Goal: Task Accomplishment & Management: Use online tool/utility

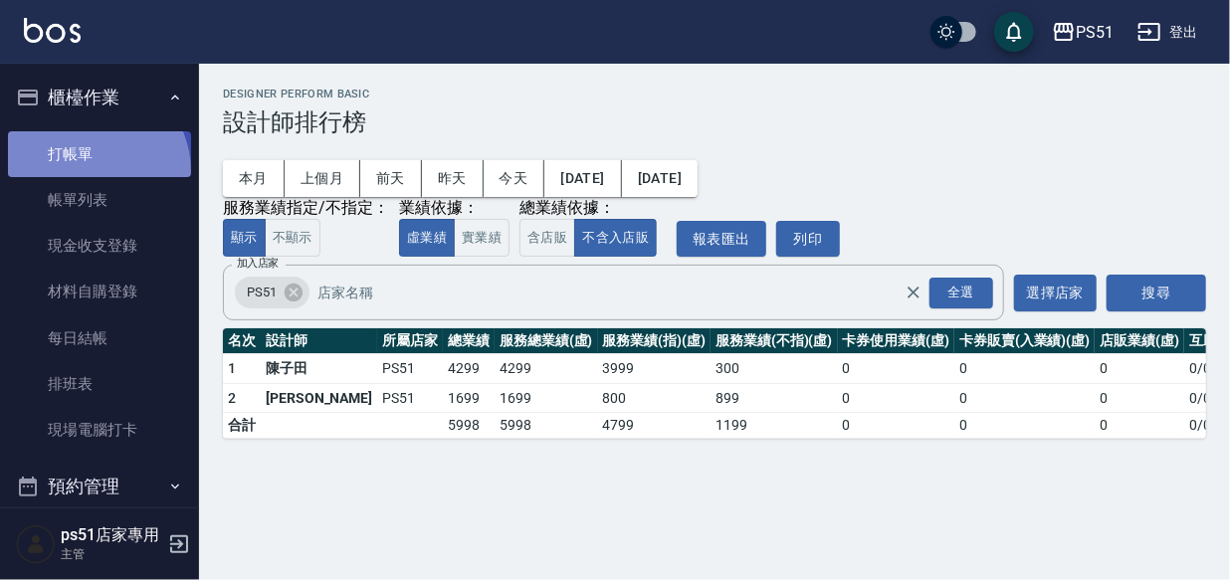
click at [91, 170] on link "打帳單" at bounding box center [99, 154] width 183 height 46
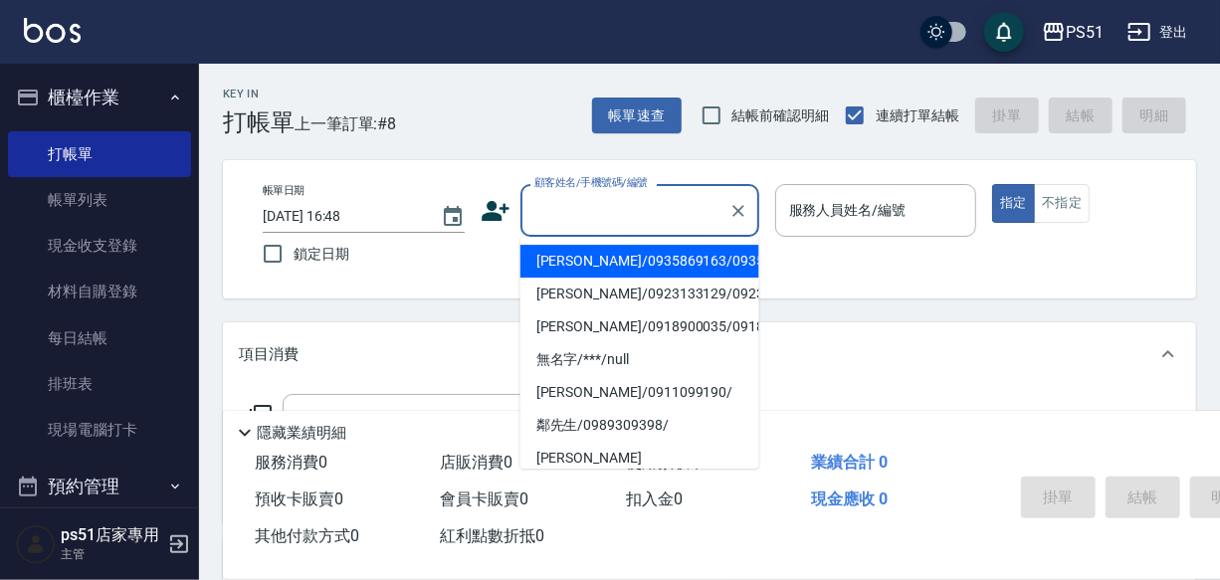
click at [611, 217] on input "顧客姓名/手機號碼/編號" at bounding box center [625, 210] width 191 height 35
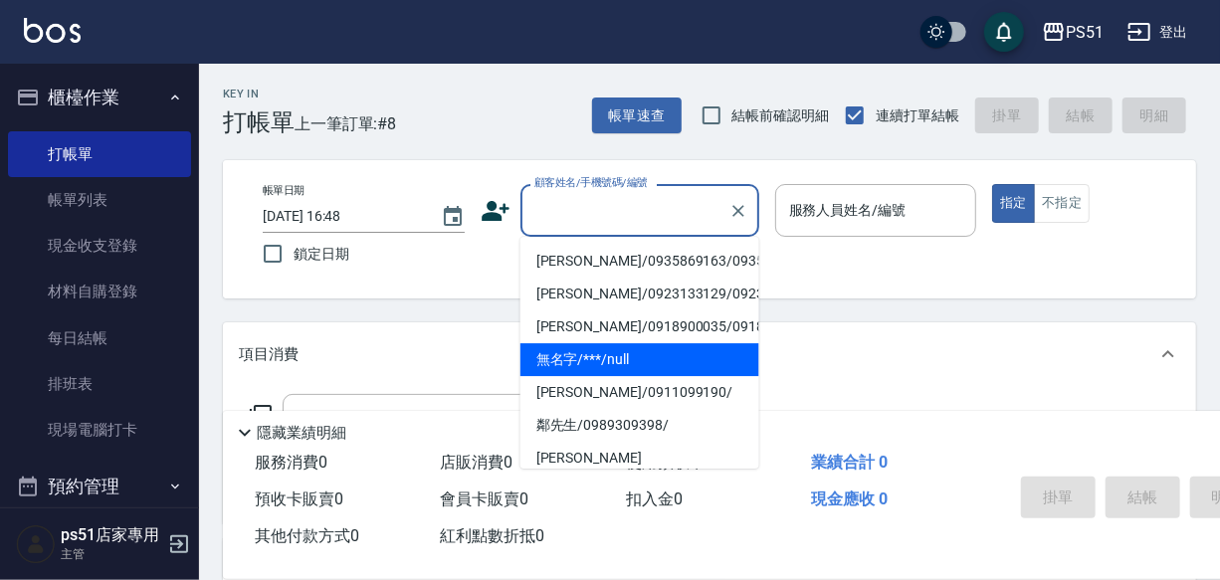
click at [639, 376] on li "無名字/***/null" at bounding box center [640, 359] width 239 height 33
type input "無名字/***/null"
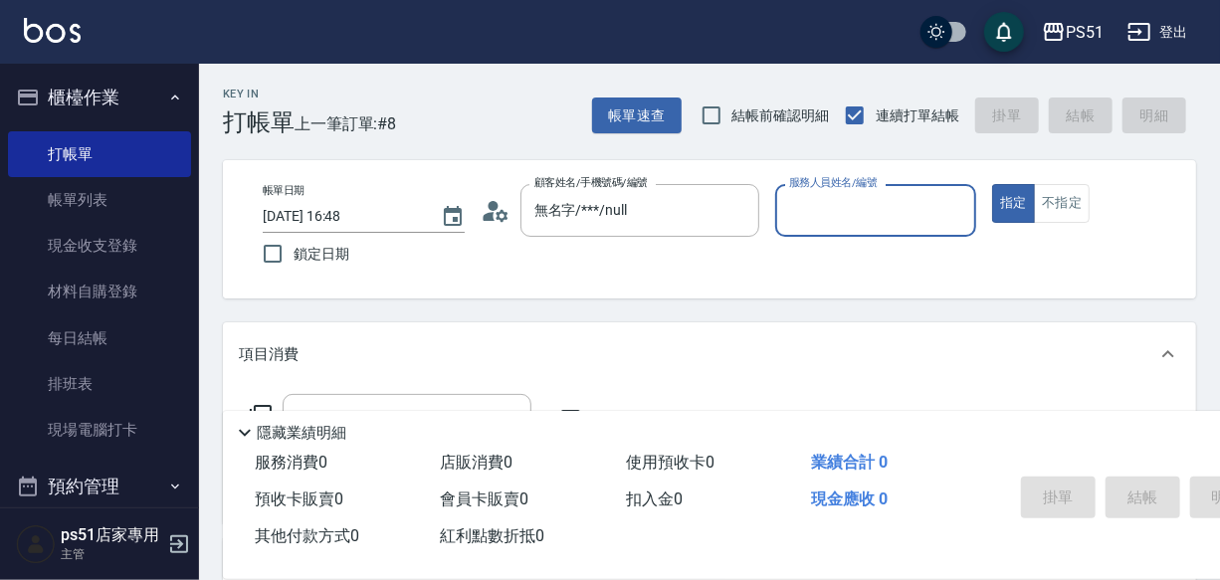
click at [895, 209] on input "服務人員姓名/編號" at bounding box center [876, 210] width 184 height 35
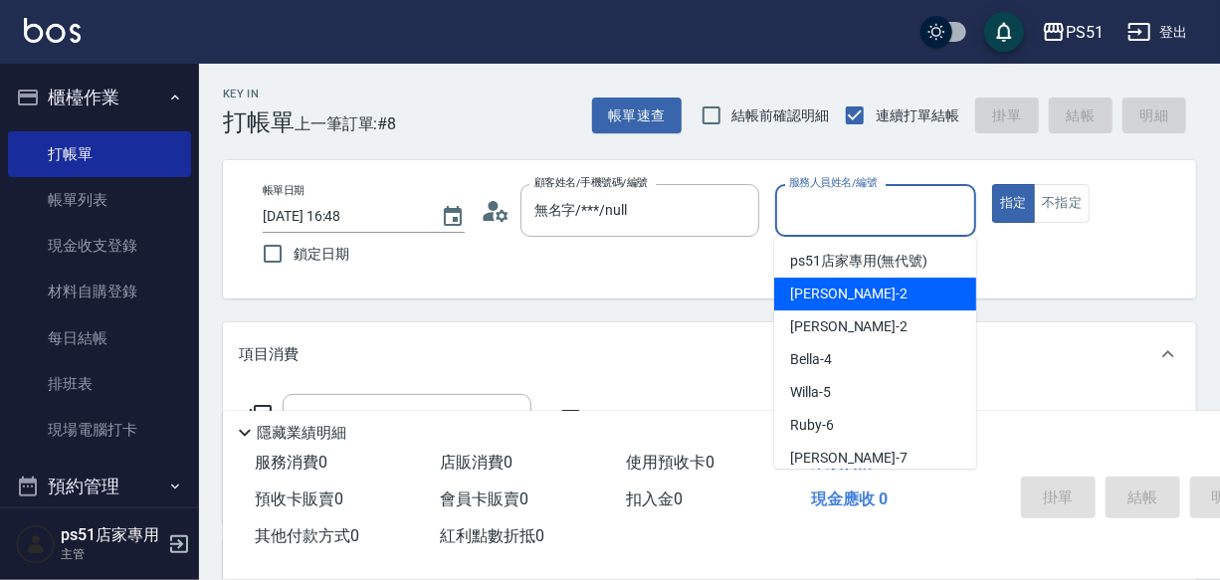
click at [875, 294] on div "[PERSON_NAME] -2" at bounding box center [875, 294] width 202 height 33
type input "[PERSON_NAME]-2"
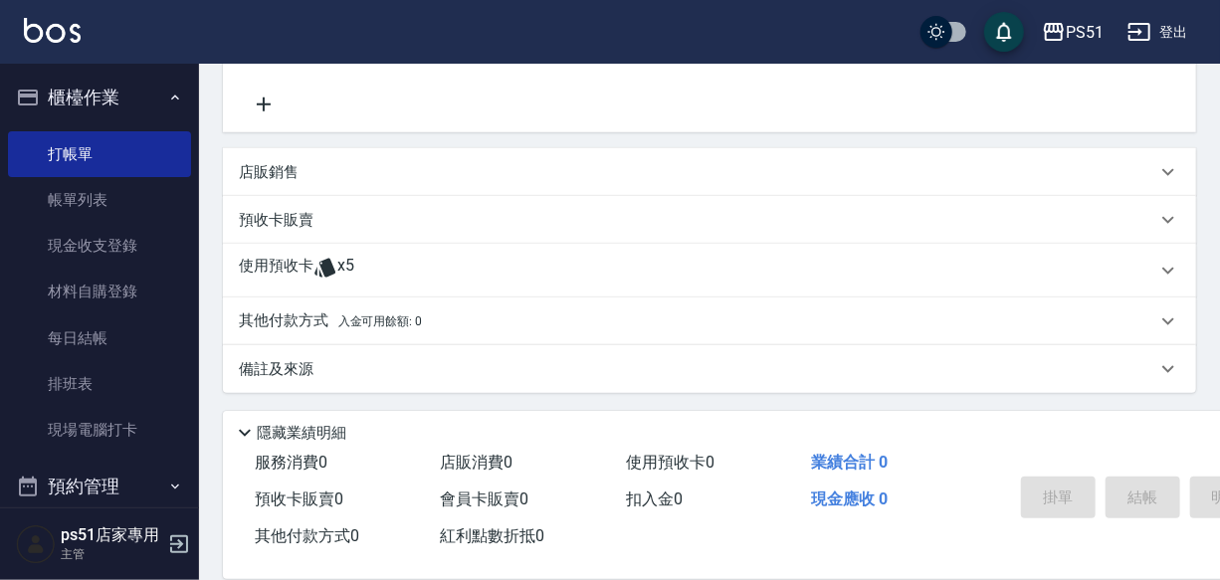
scroll to position [193, 0]
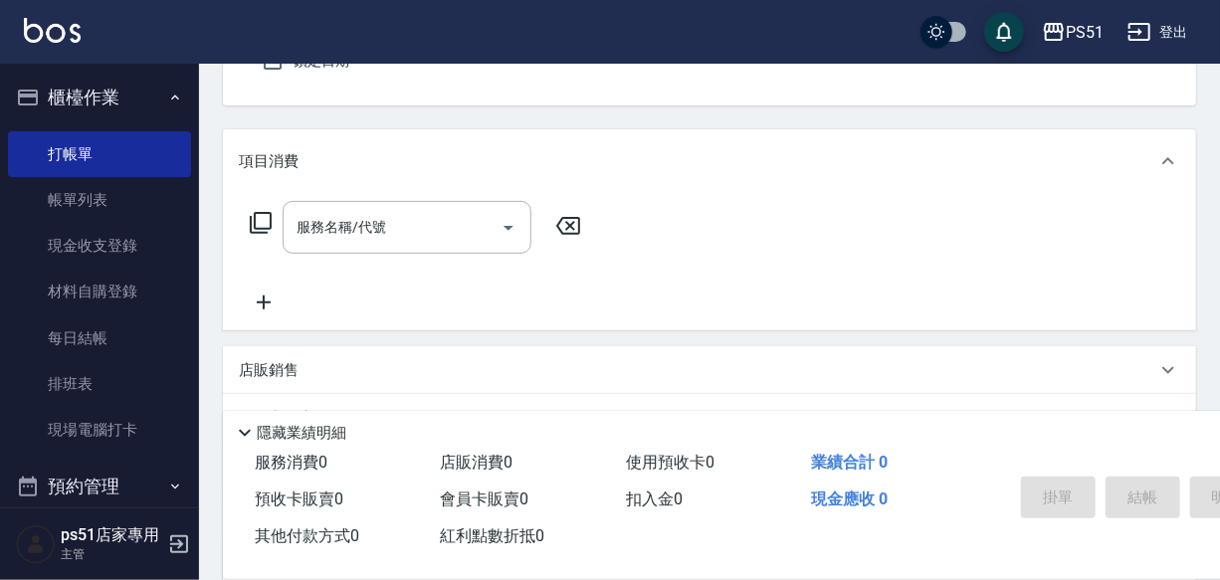
click at [333, 234] on div "服務名稱/代號 服務名稱/代號" at bounding box center [407, 227] width 249 height 53
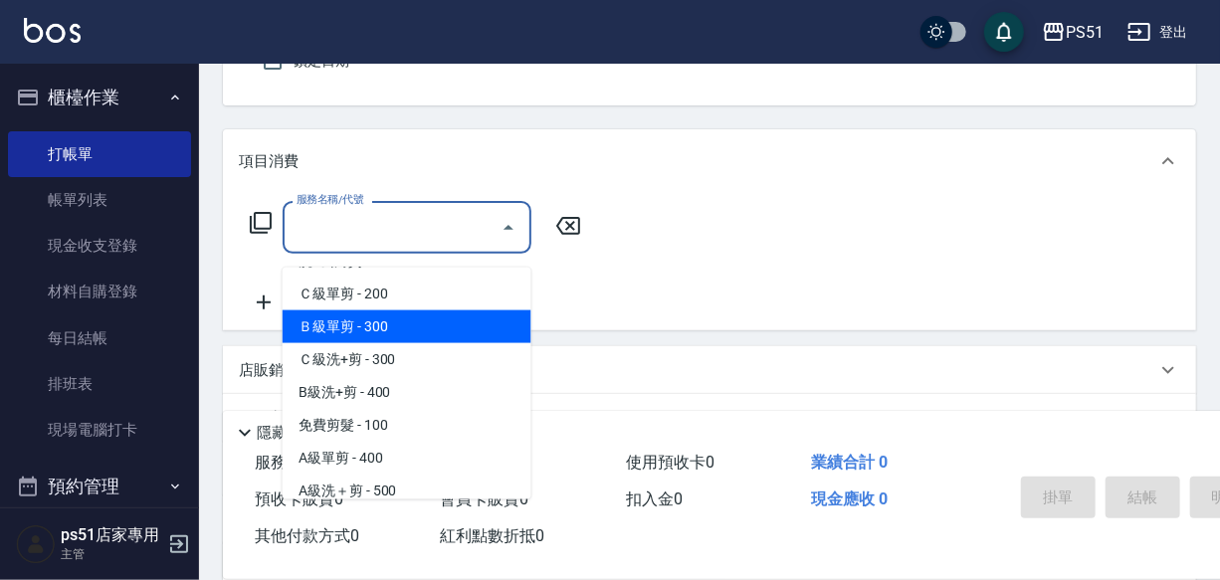
scroll to position [633, 0]
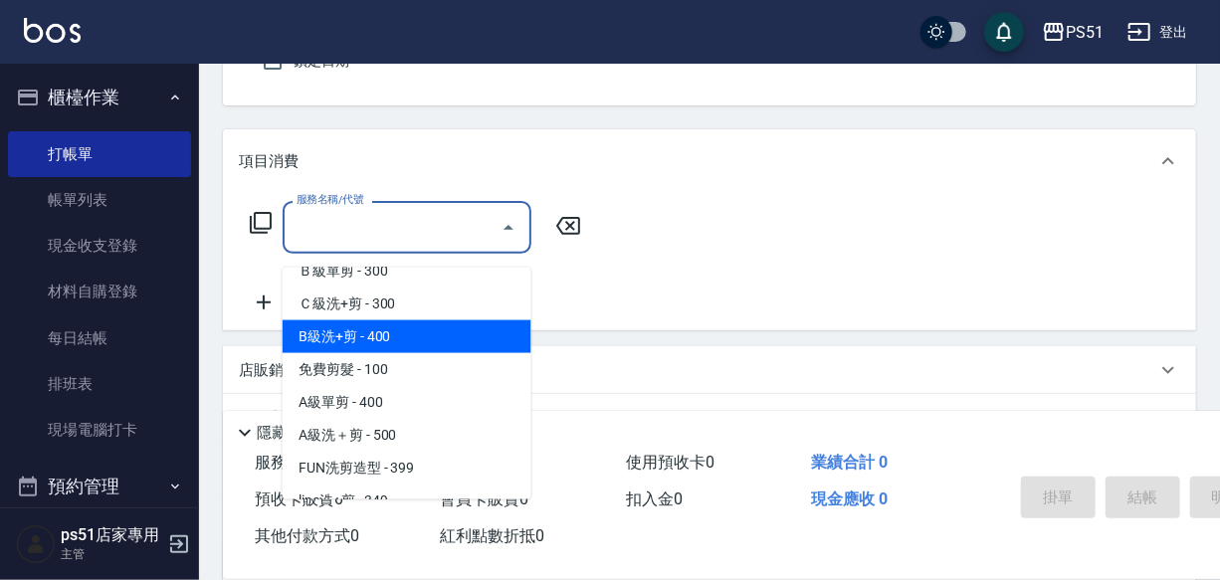
click at [432, 345] on span "B級洗+剪 - 400" at bounding box center [407, 337] width 249 height 33
type input "B級洗+剪(204)"
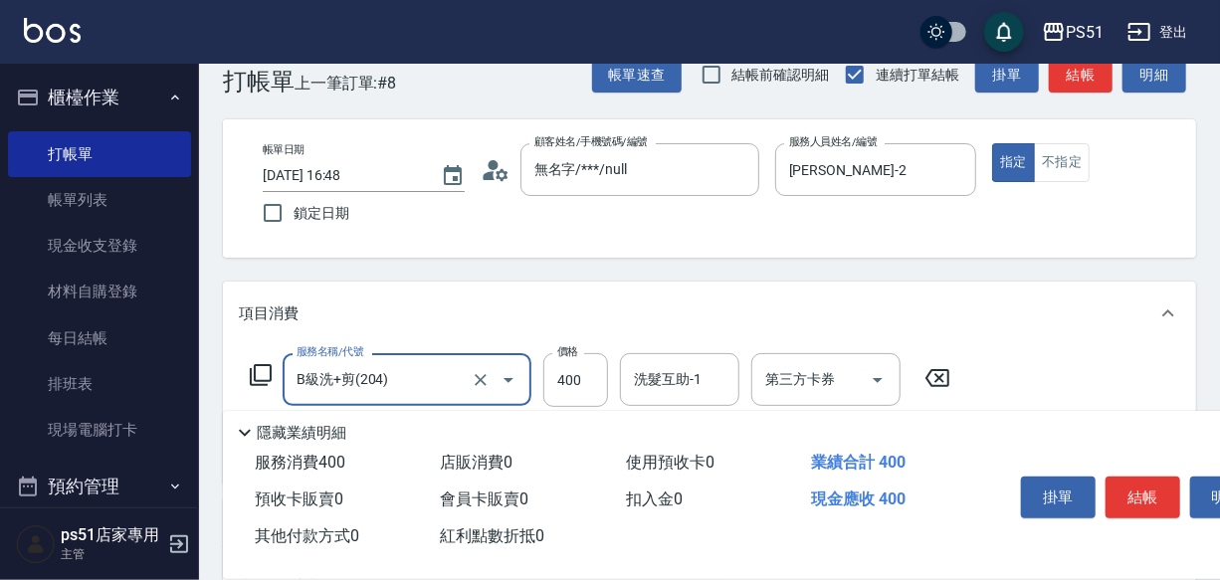
scroll to position [0, 0]
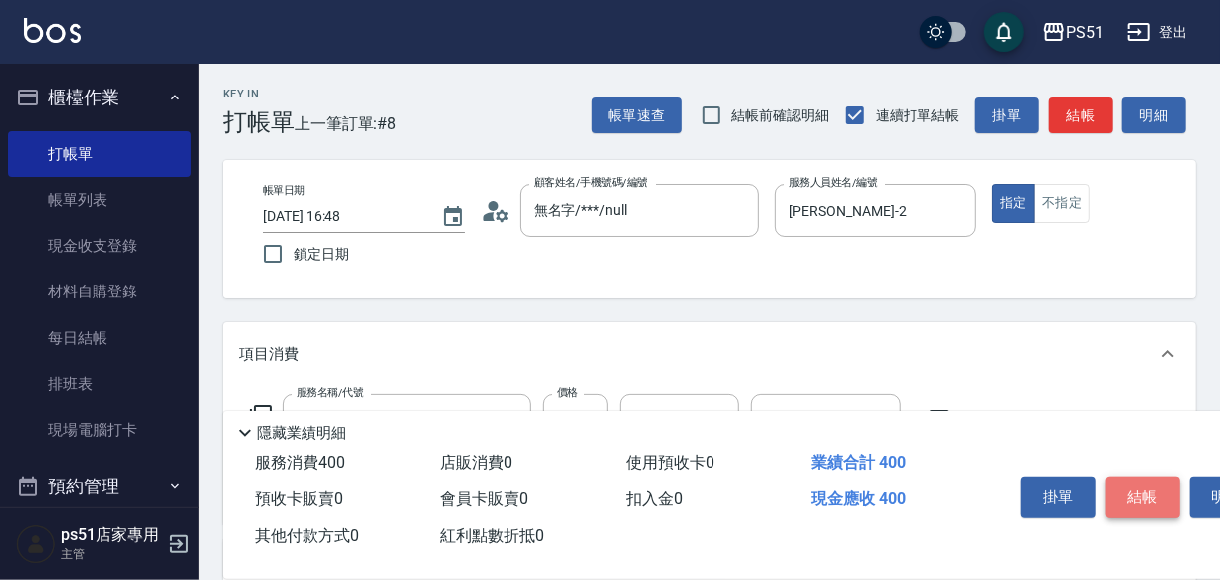
click at [1169, 499] on button "結帳" at bounding box center [1143, 498] width 75 height 42
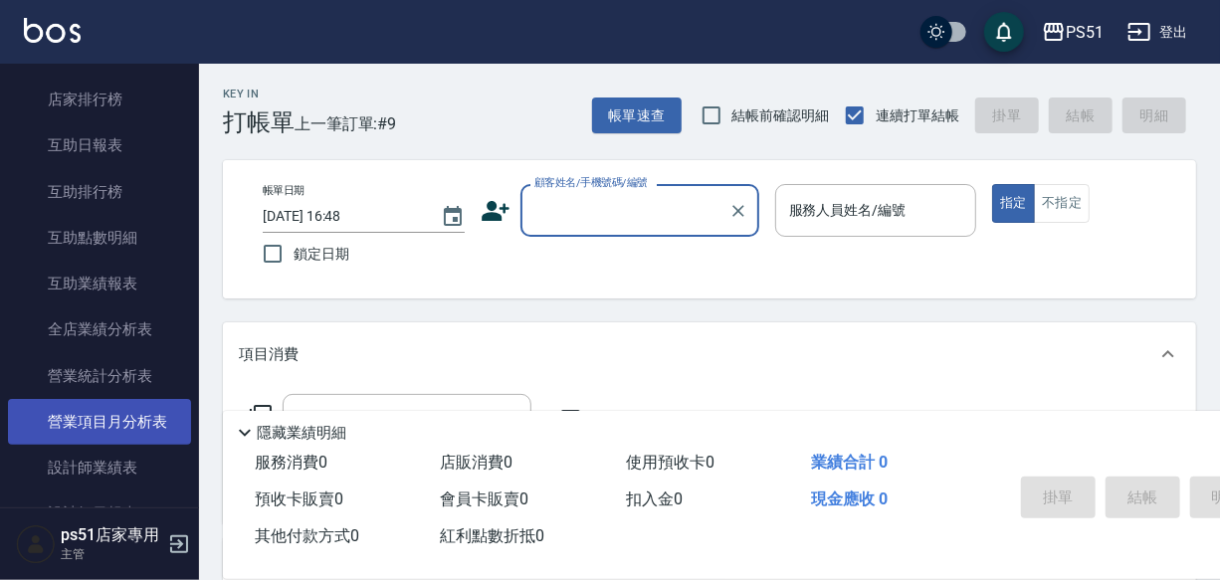
scroll to position [1055, 0]
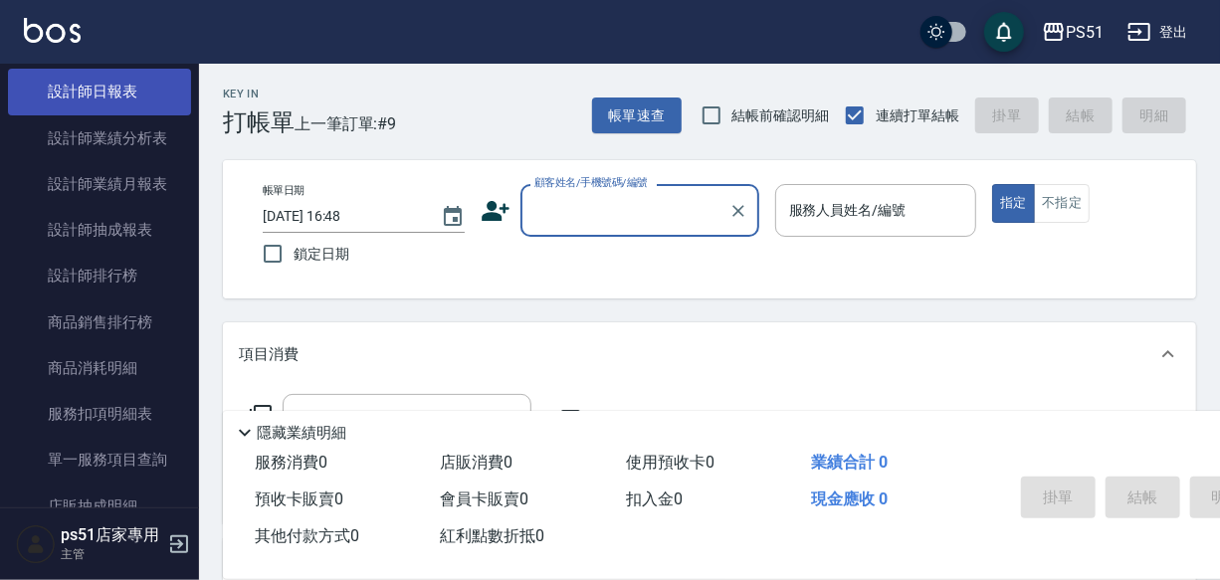
click at [129, 79] on link "設計師日報表" at bounding box center [99, 92] width 183 height 46
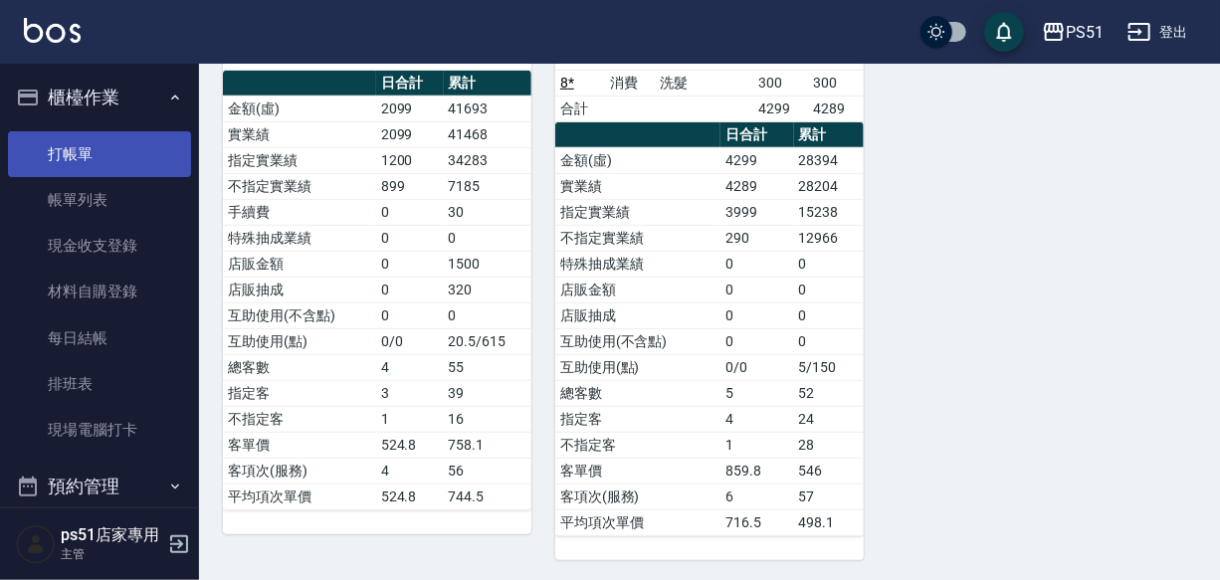
click at [103, 162] on link "打帳單" at bounding box center [99, 154] width 183 height 46
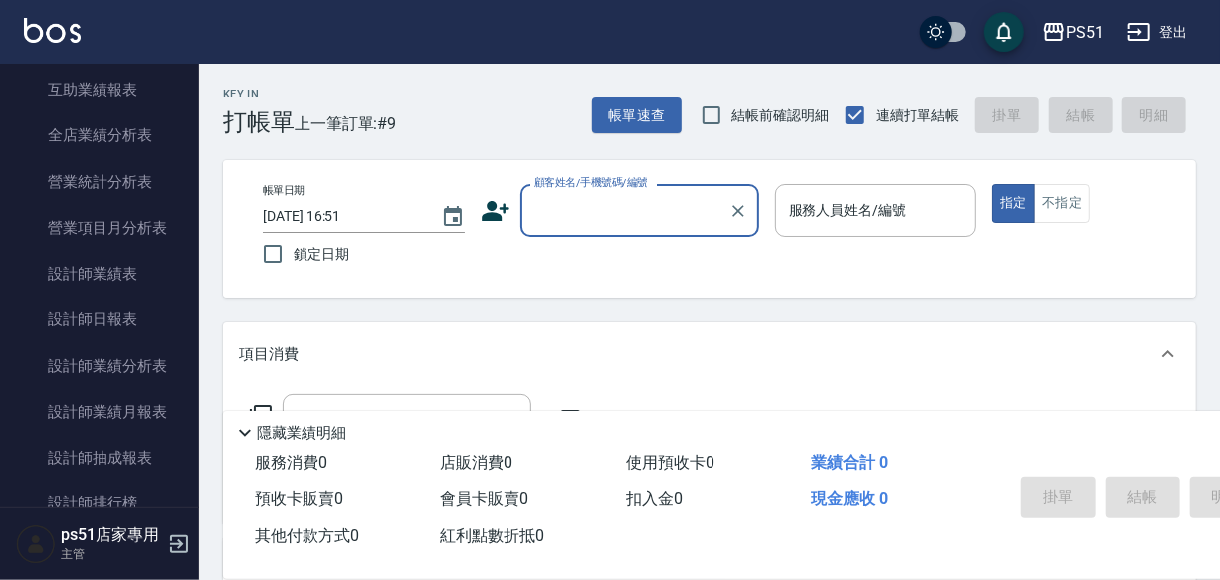
scroll to position [844, 0]
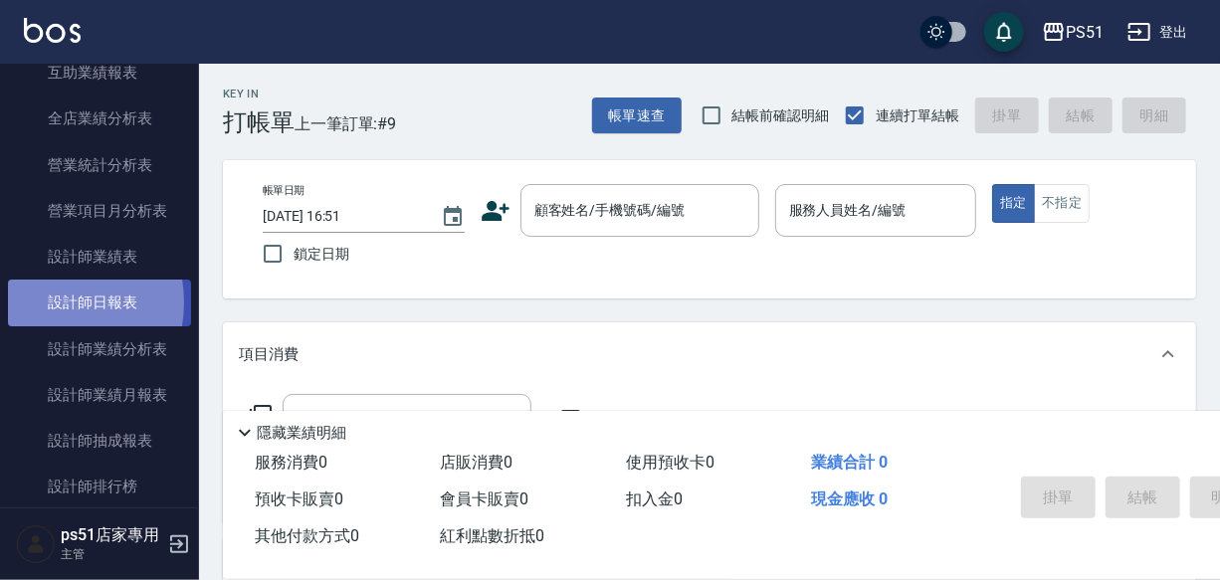
click at [41, 303] on link "設計師日報表" at bounding box center [99, 303] width 183 height 46
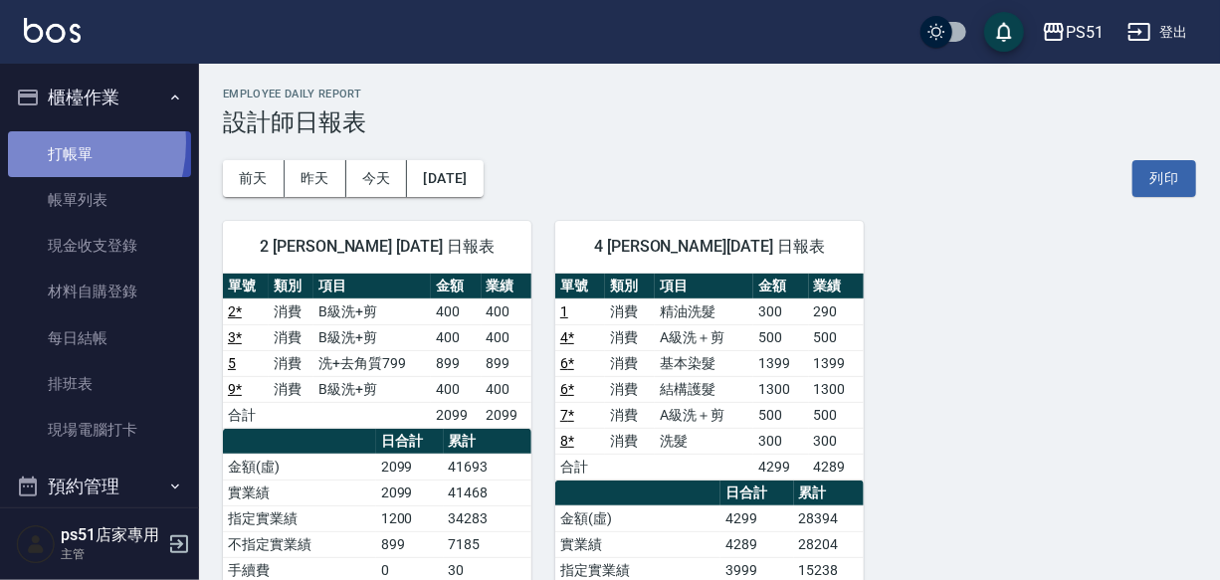
click at [43, 142] on link "打帳單" at bounding box center [99, 154] width 183 height 46
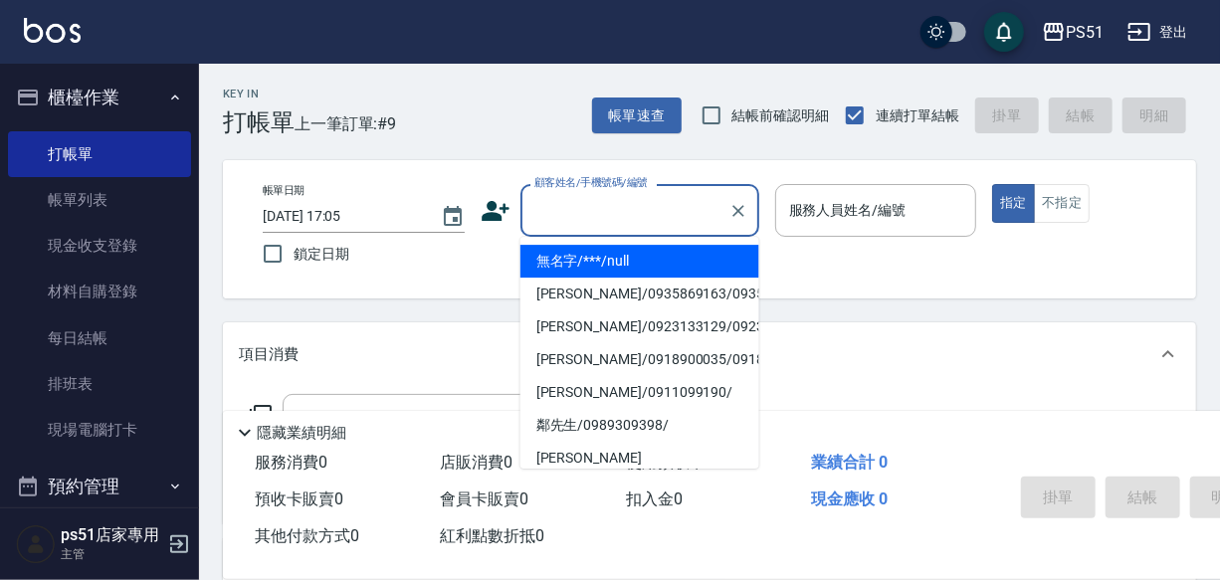
type input "無名字/***/null"
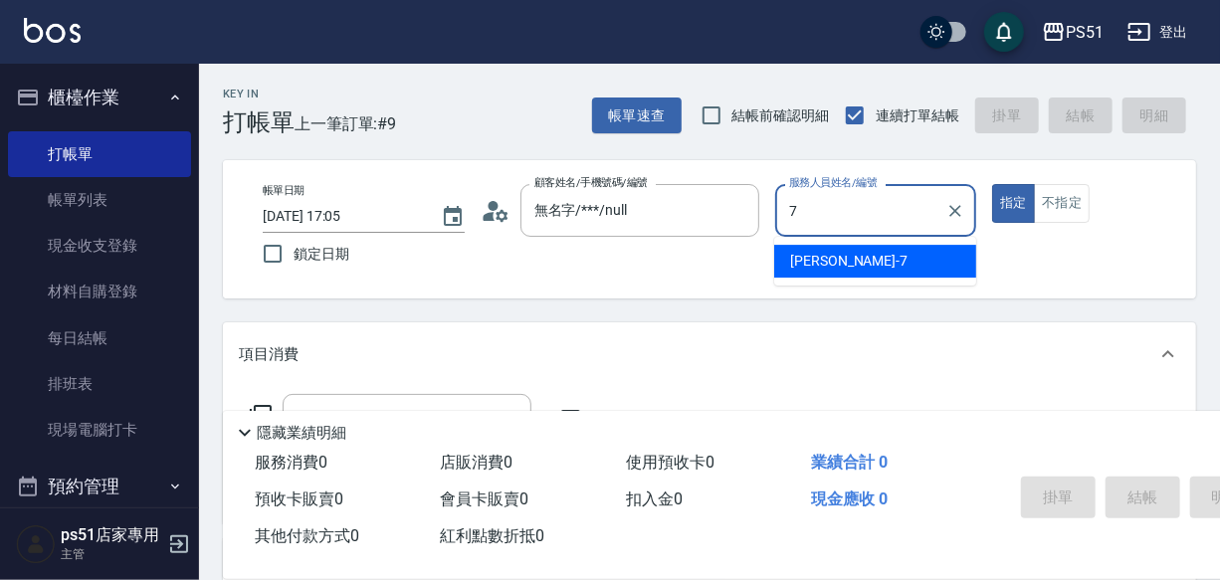
type input "[PERSON_NAME]-7"
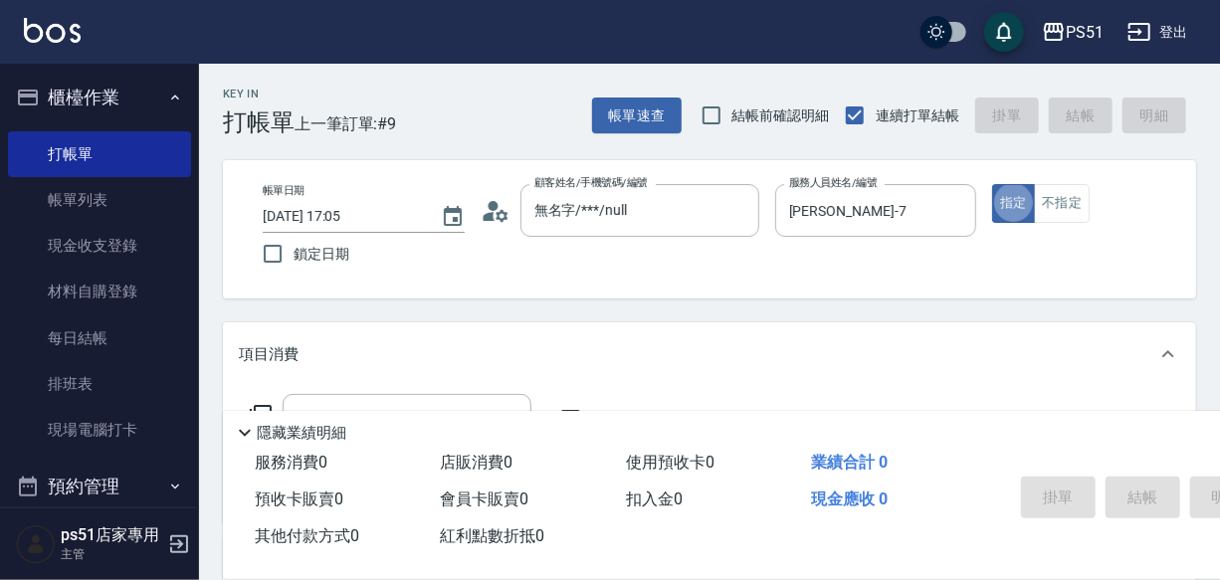
type button "true"
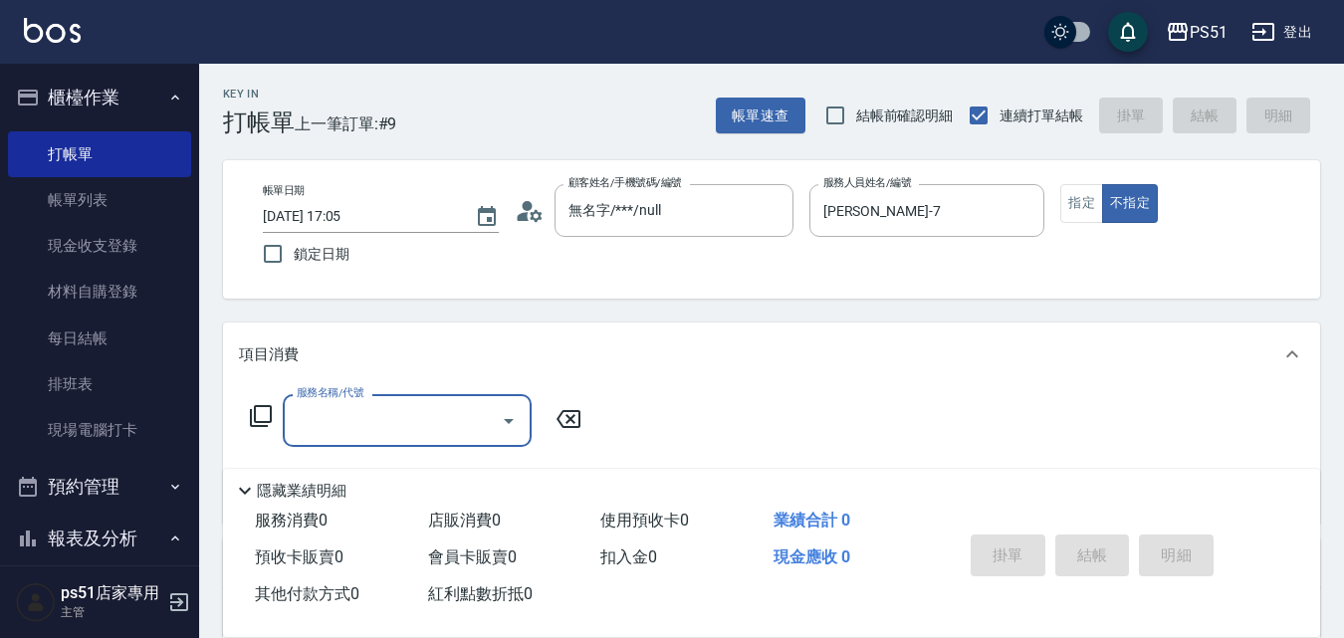
drag, startPoint x: 1229, startPoint y: 1, endPoint x: 911, endPoint y: 351, distance: 473.6
click at [911, 368] on div "項目消費" at bounding box center [771, 355] width 1097 height 64
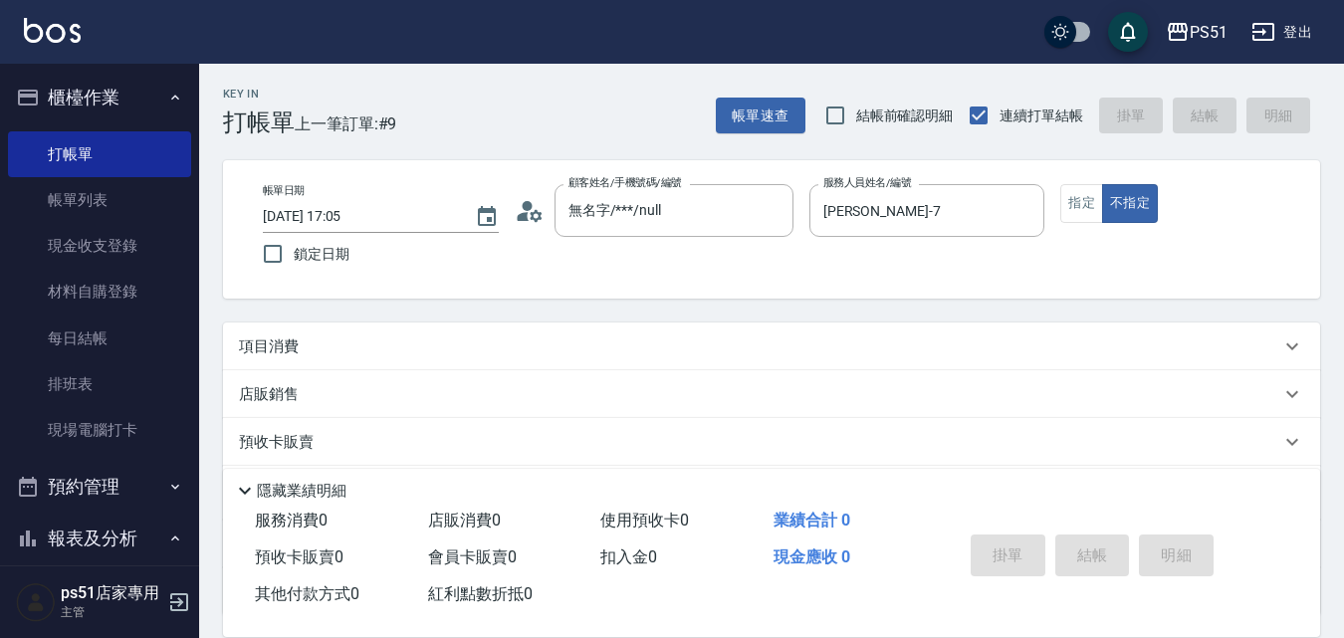
click at [404, 344] on div "項目消費" at bounding box center [759, 346] width 1041 height 21
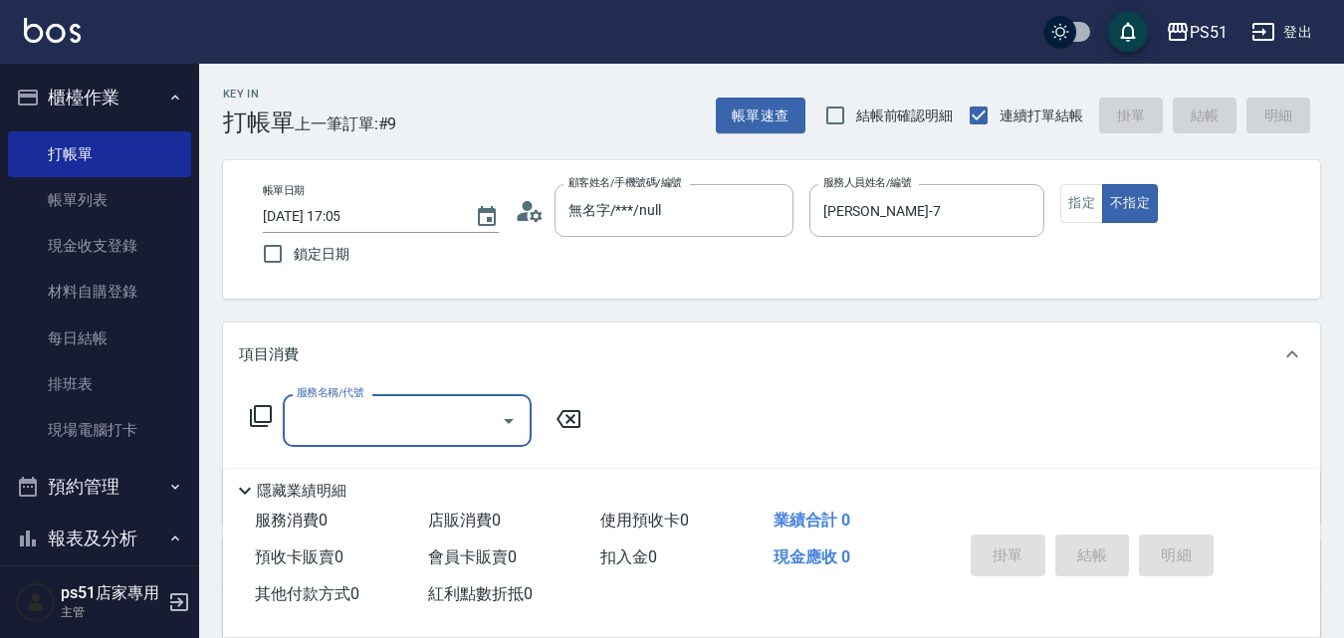
scroll to position [1, 0]
click at [357, 406] on input "服務名稱/代號" at bounding box center [392, 420] width 201 height 35
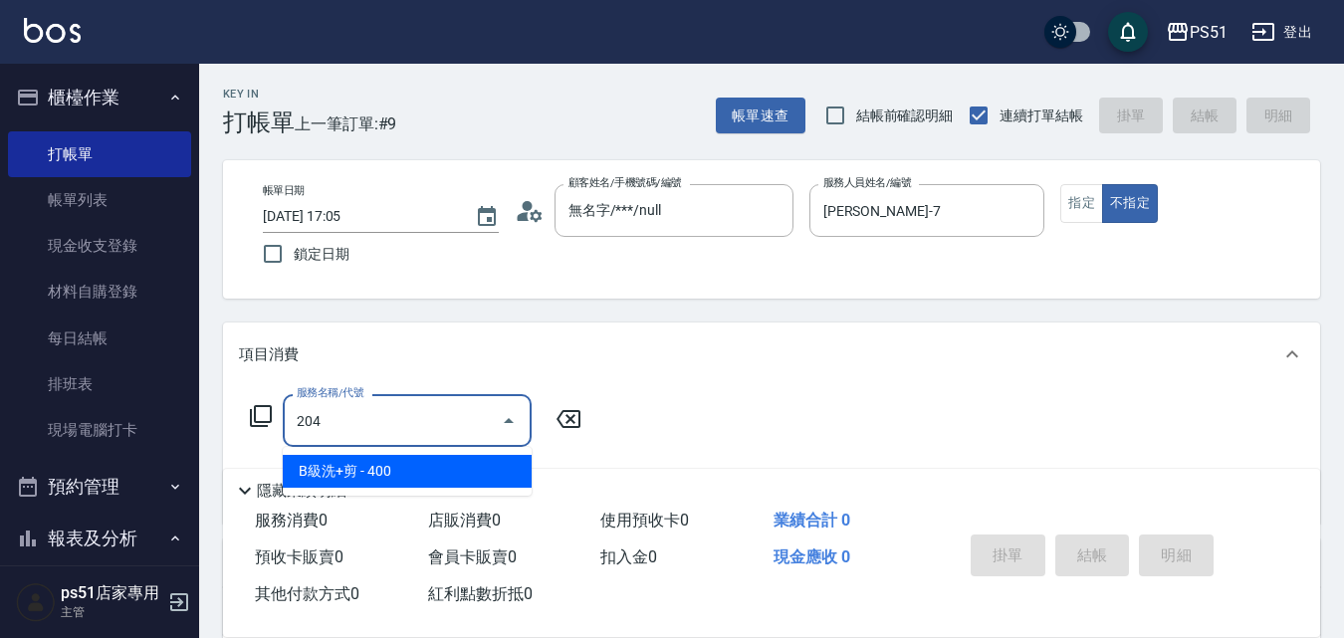
type input "B級洗+剪(204)"
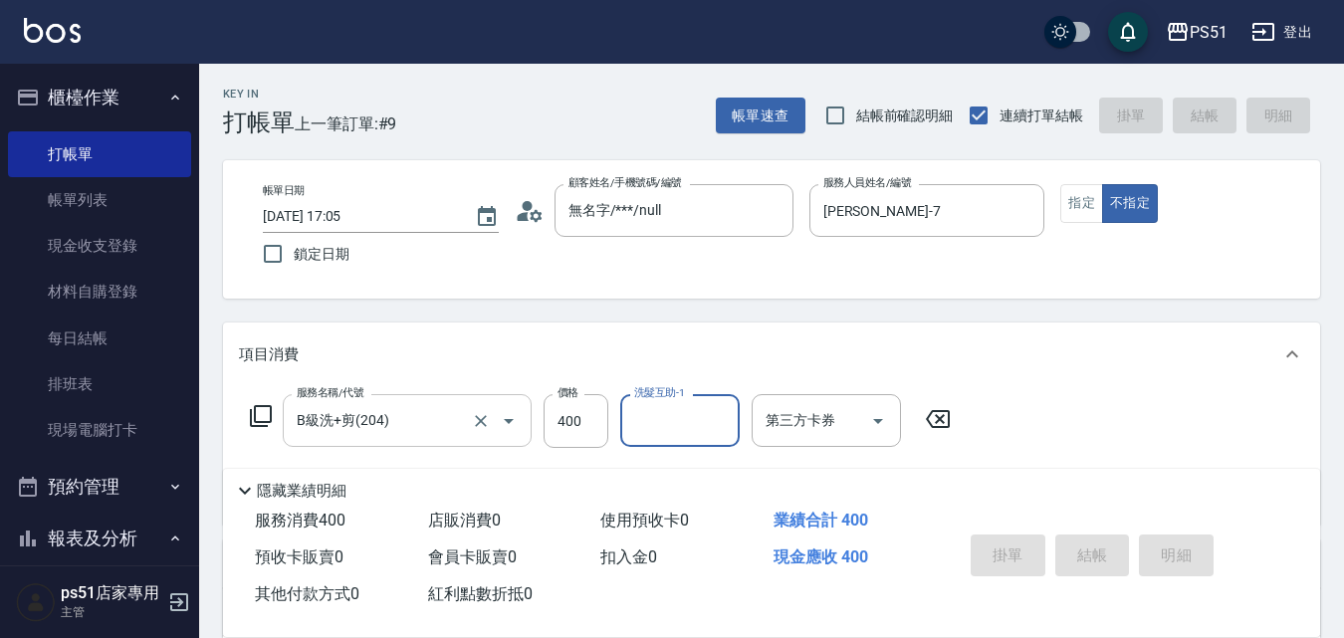
type input "[DATE] 17:36"
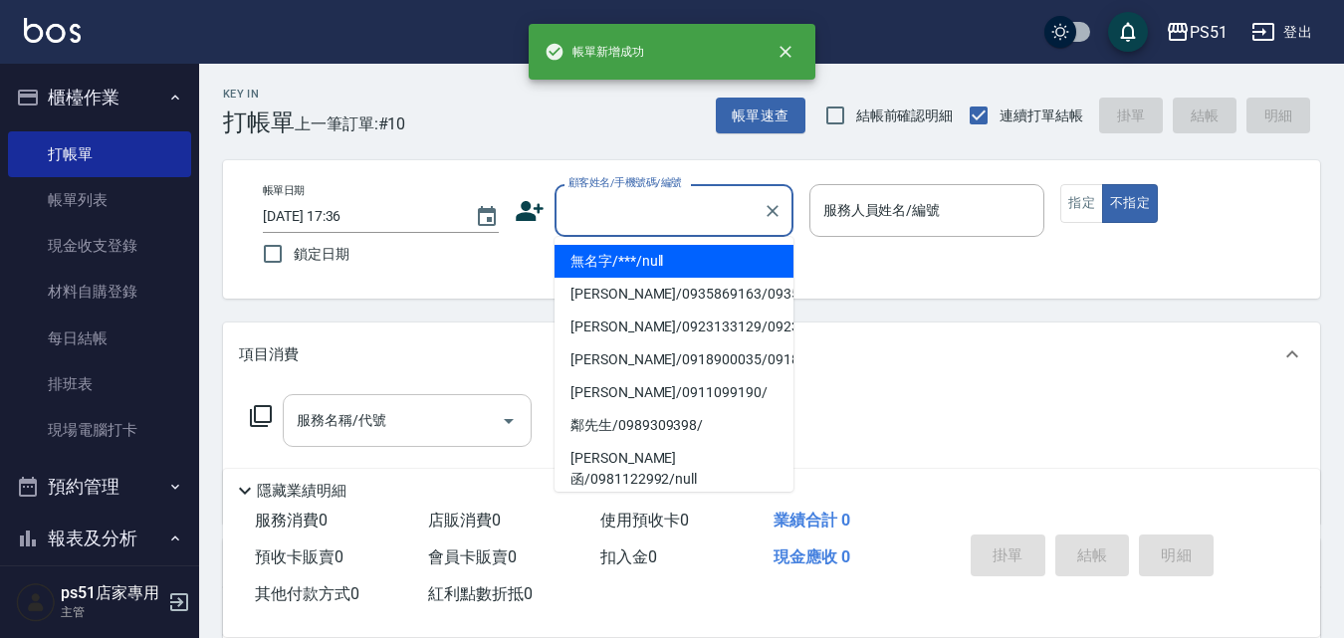
type input "無名字/***/null"
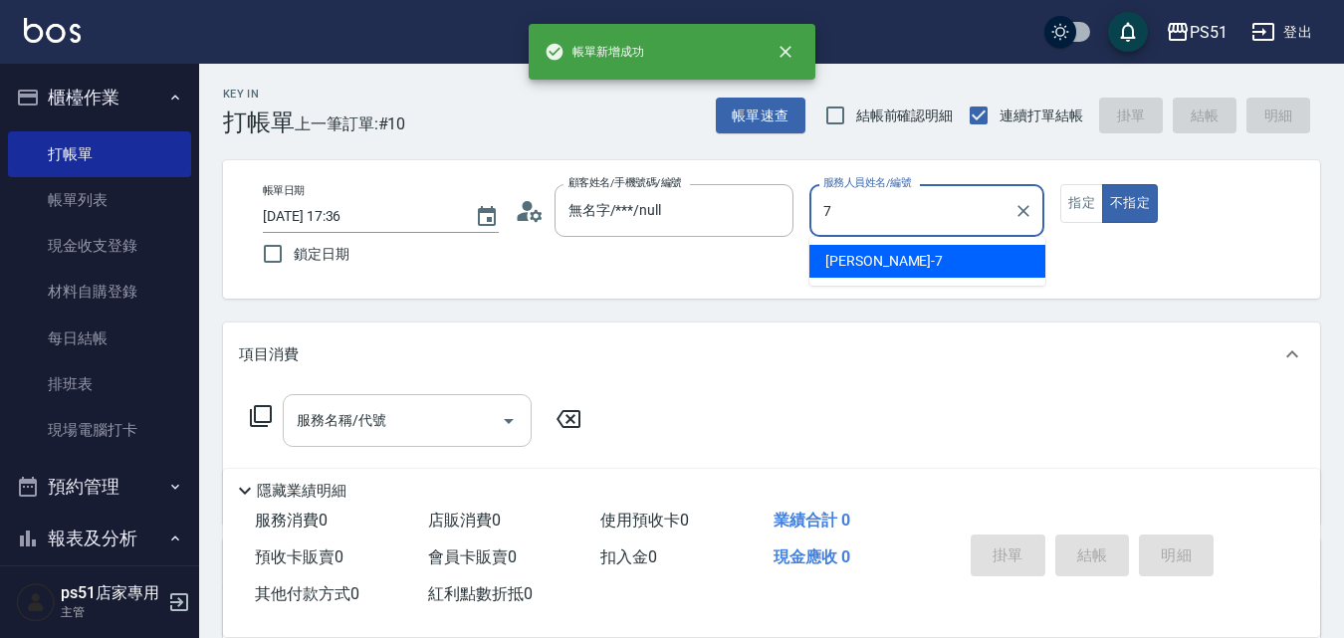
type input "[PERSON_NAME]-7"
type button "false"
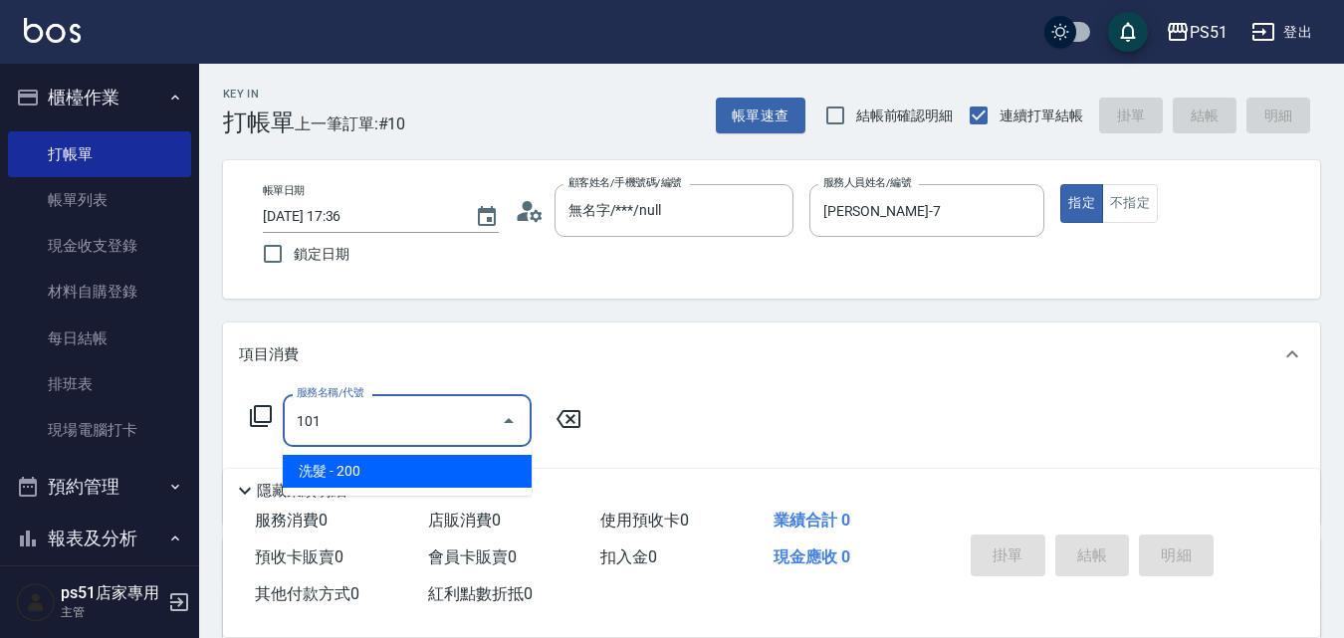
type input "洗髮(101)"
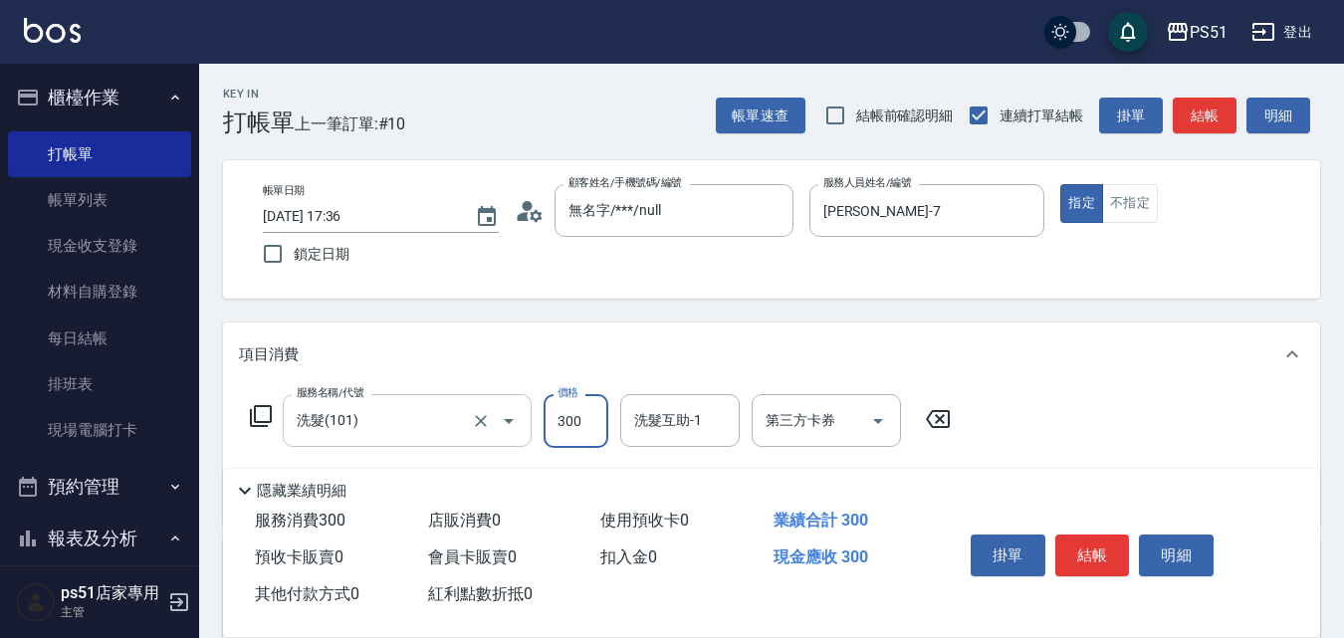
type input "300"
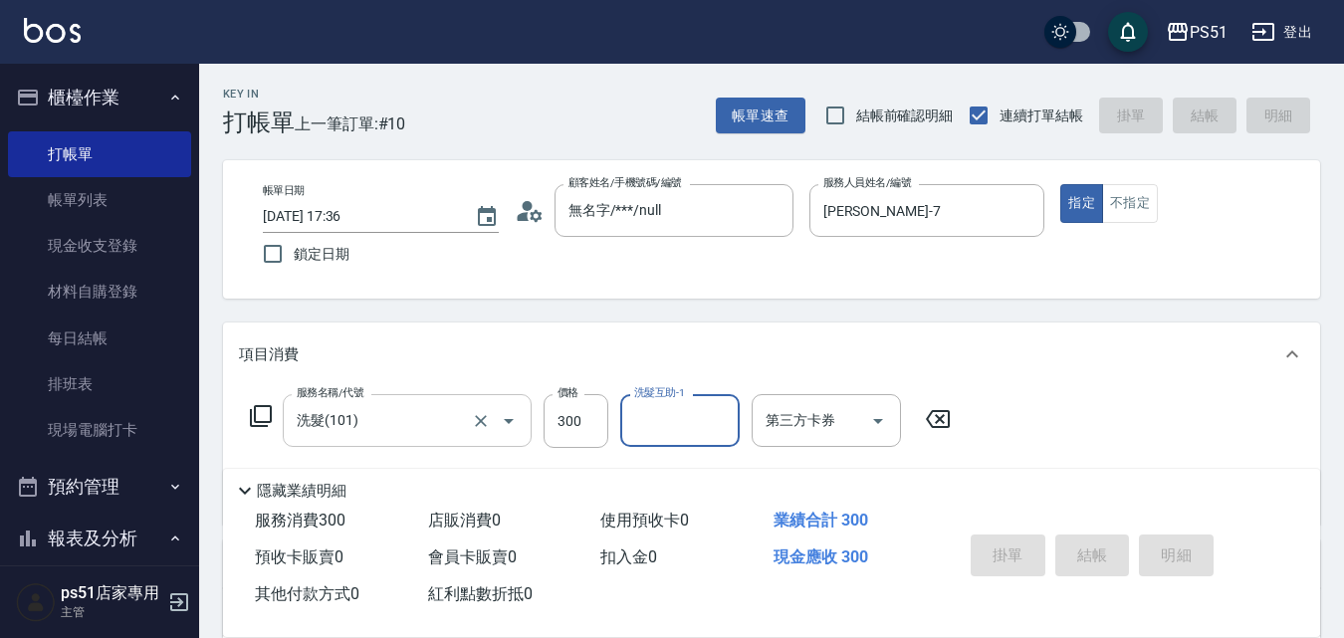
type input "[DATE] 17:37"
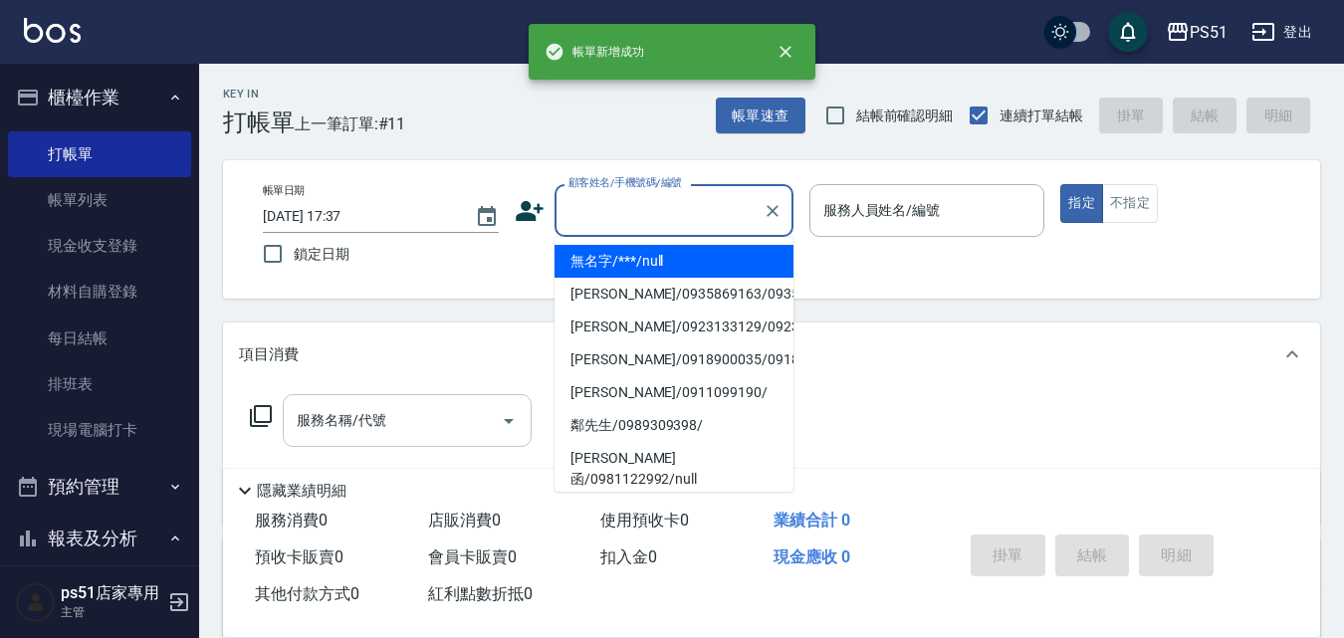
type input "無名字/***/null"
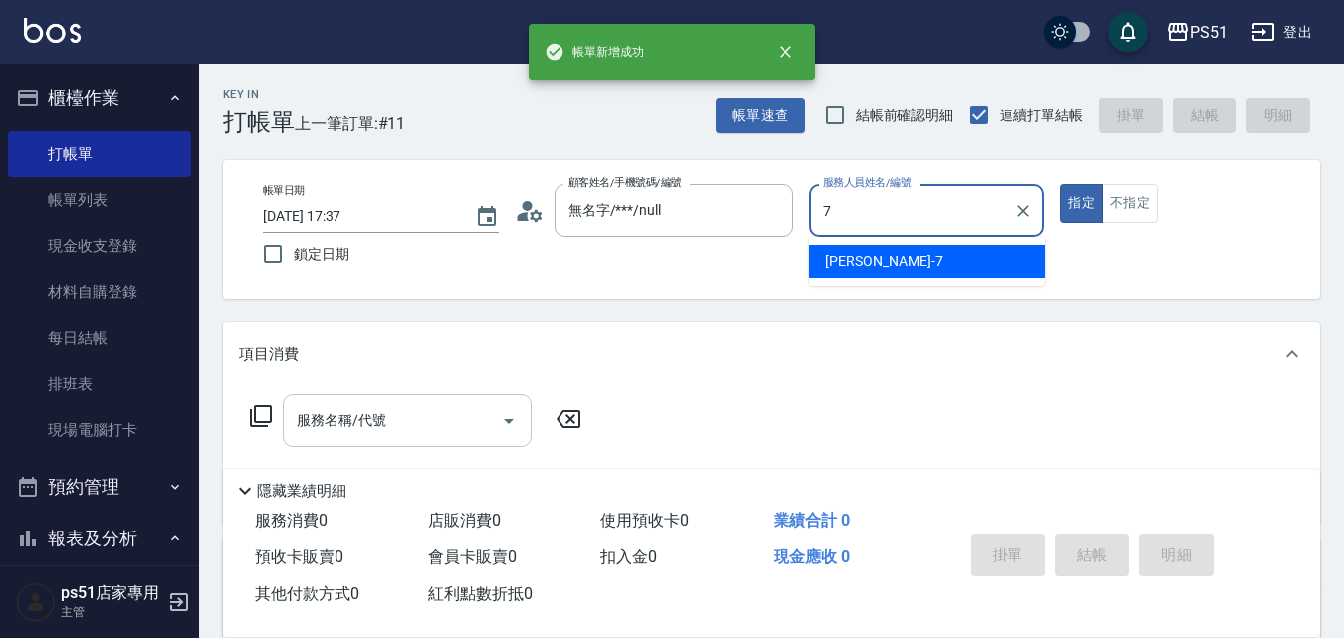
type input "[PERSON_NAME]-7"
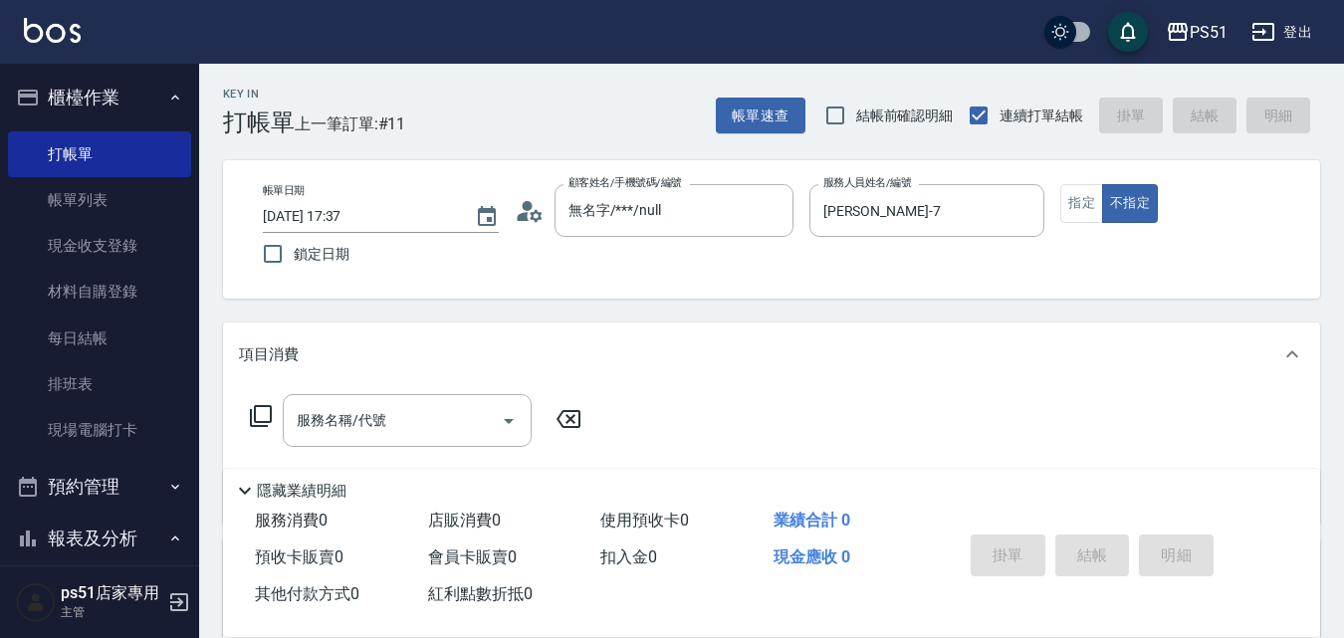
click at [247, 421] on div "服務名稱/代號 服務名稱/代號" at bounding box center [416, 420] width 354 height 53
click at [262, 413] on icon at bounding box center [261, 416] width 24 height 24
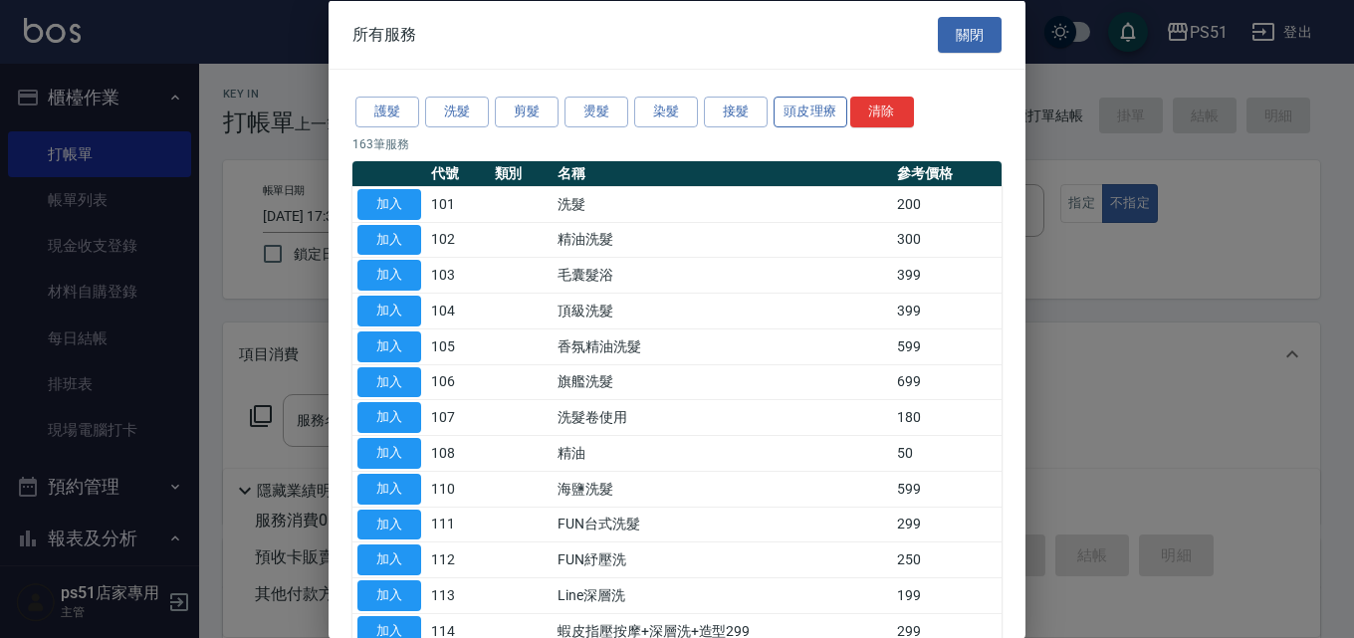
click at [810, 106] on button "頭皮理療" at bounding box center [810, 112] width 74 height 31
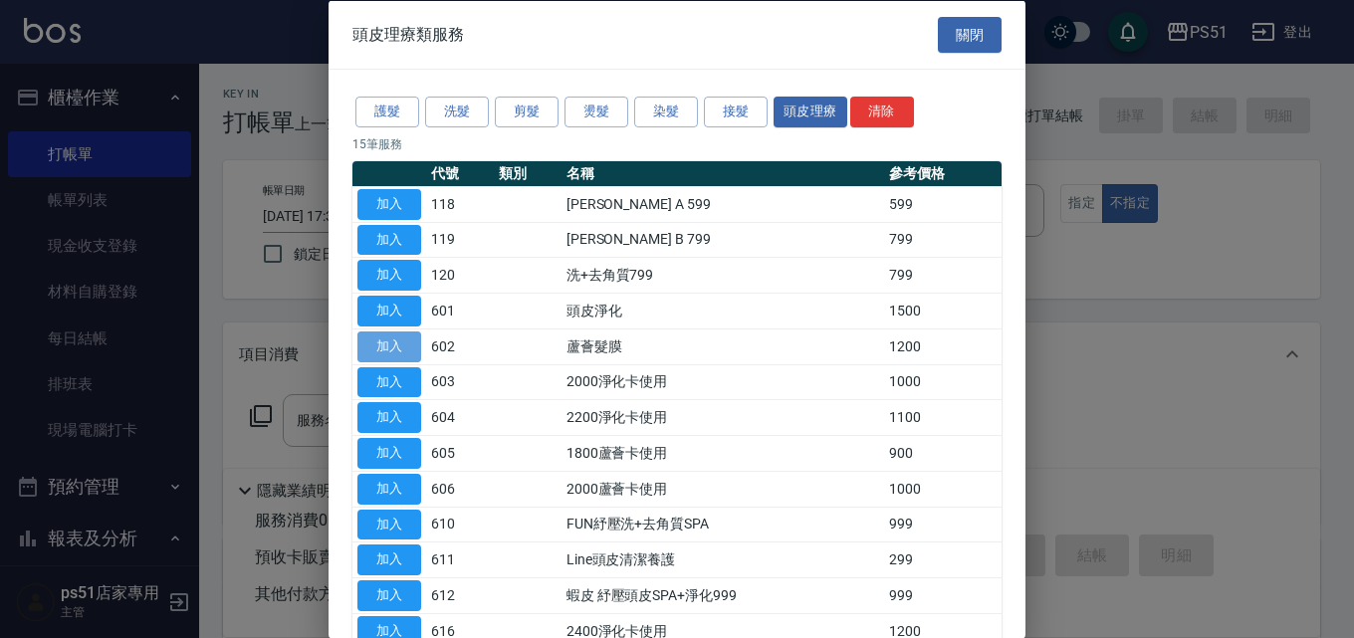
click at [377, 339] on button "加入" at bounding box center [389, 346] width 64 height 31
type input "蘆薈髮膜(602)"
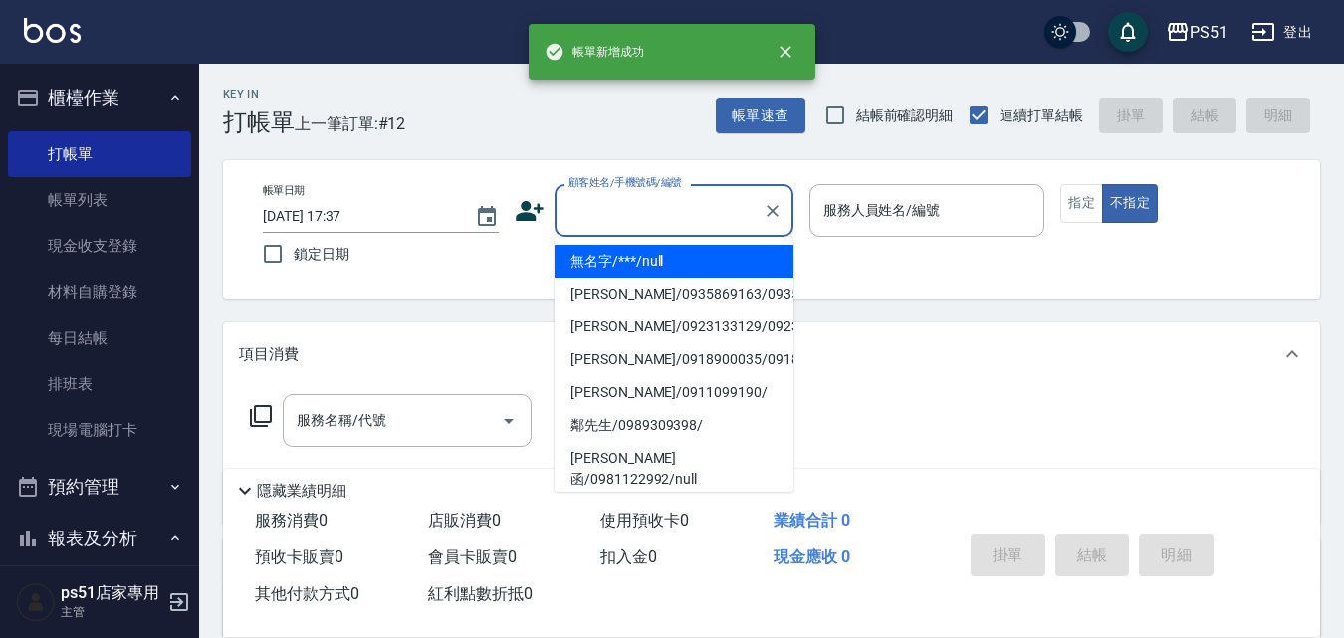
type input "無名字/***/null"
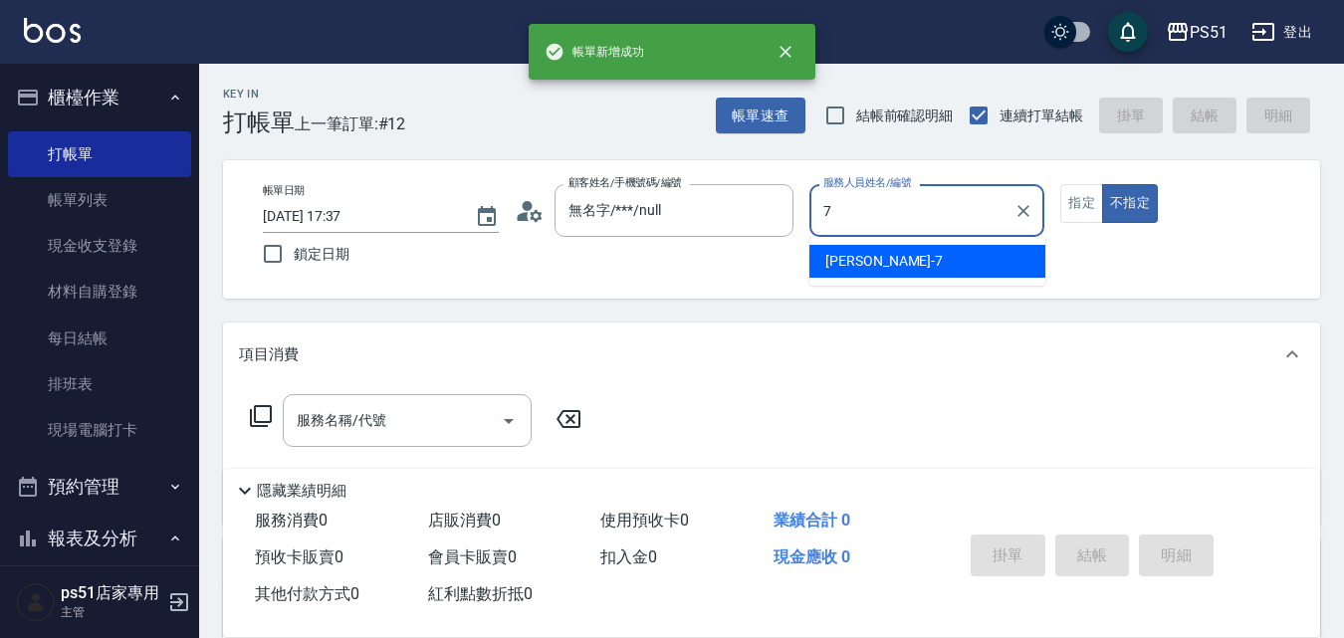
type input "[PERSON_NAME]-7"
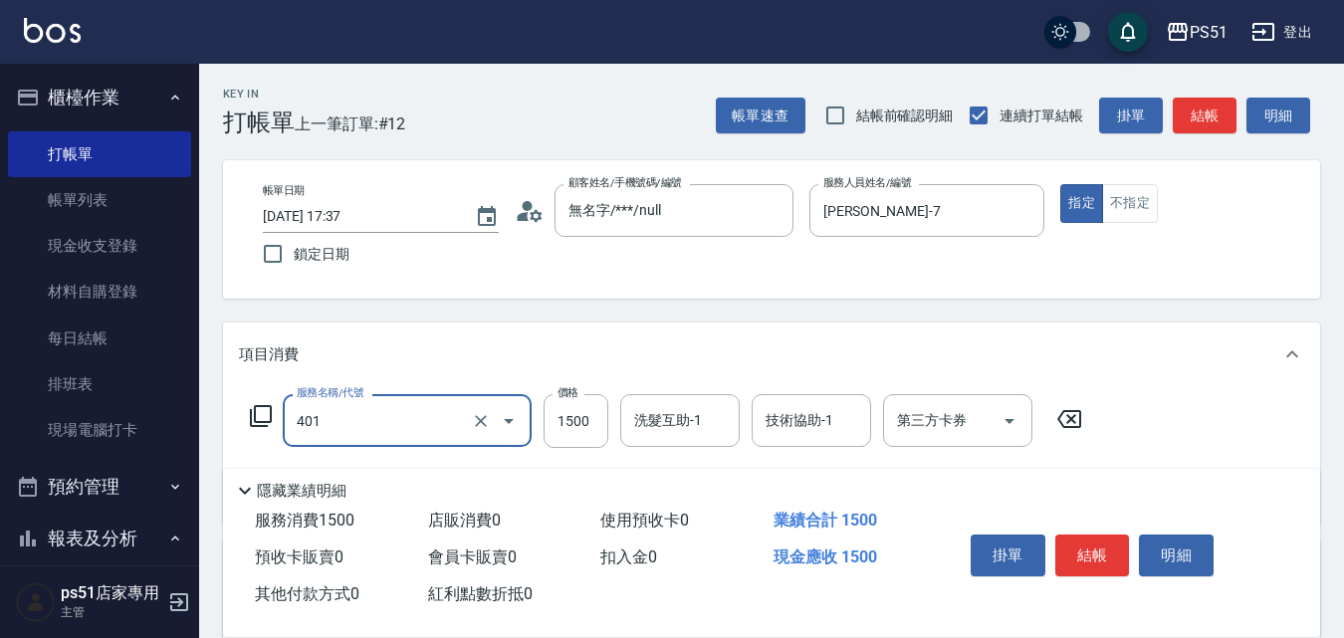
type input "基本染髮(401)"
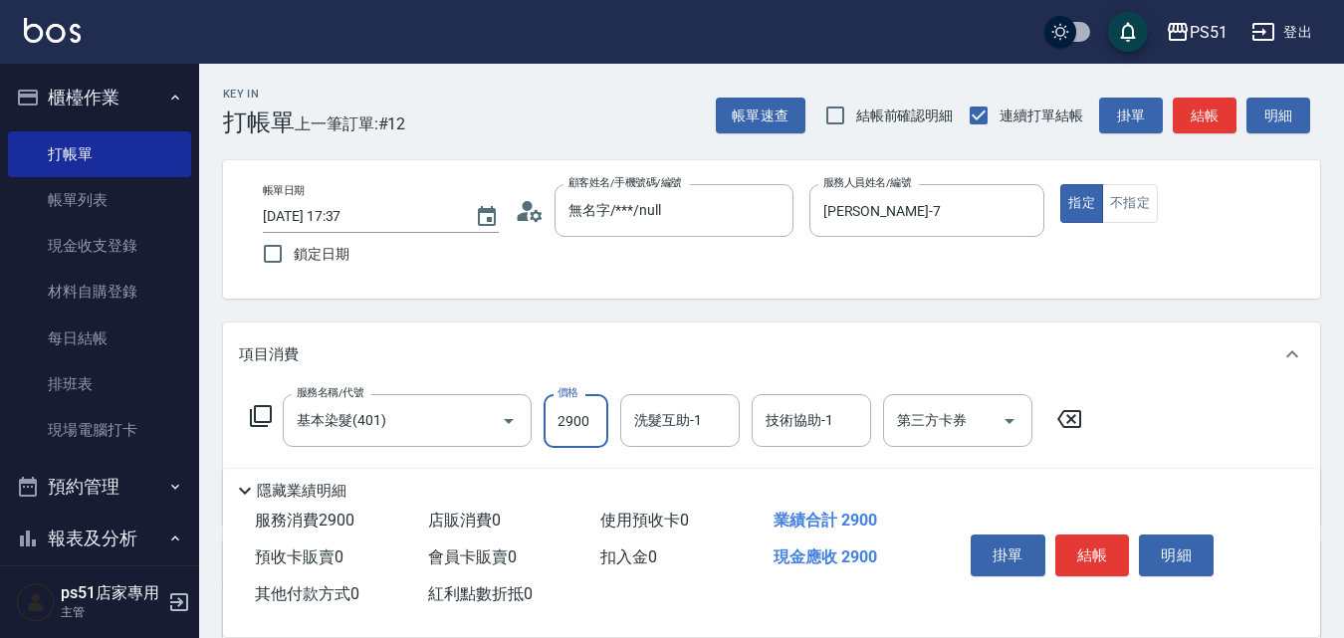
type input "2900"
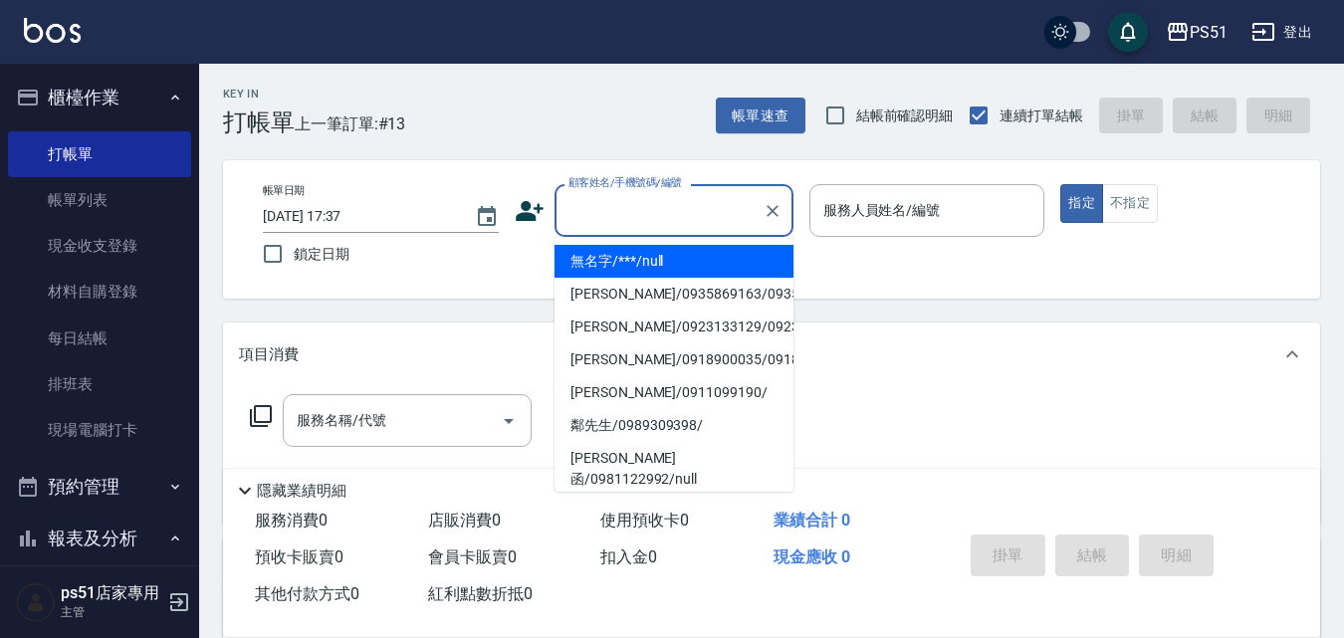
type input "無名字/***/null"
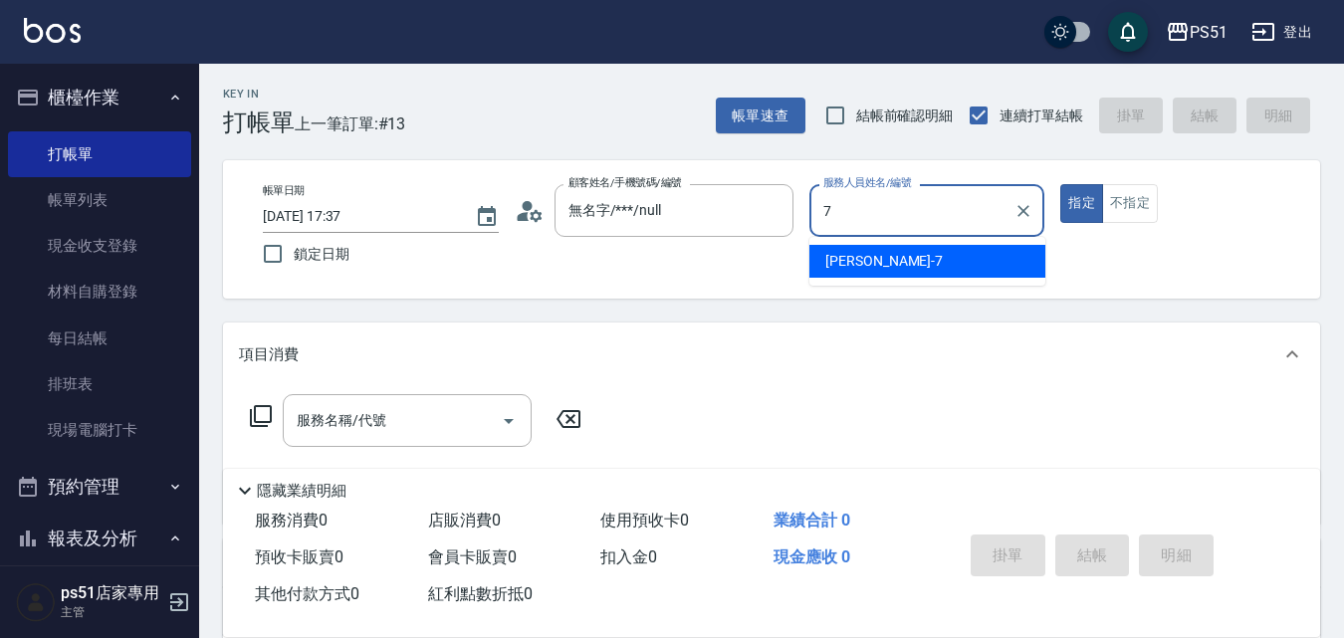
type input "[PERSON_NAME]-7"
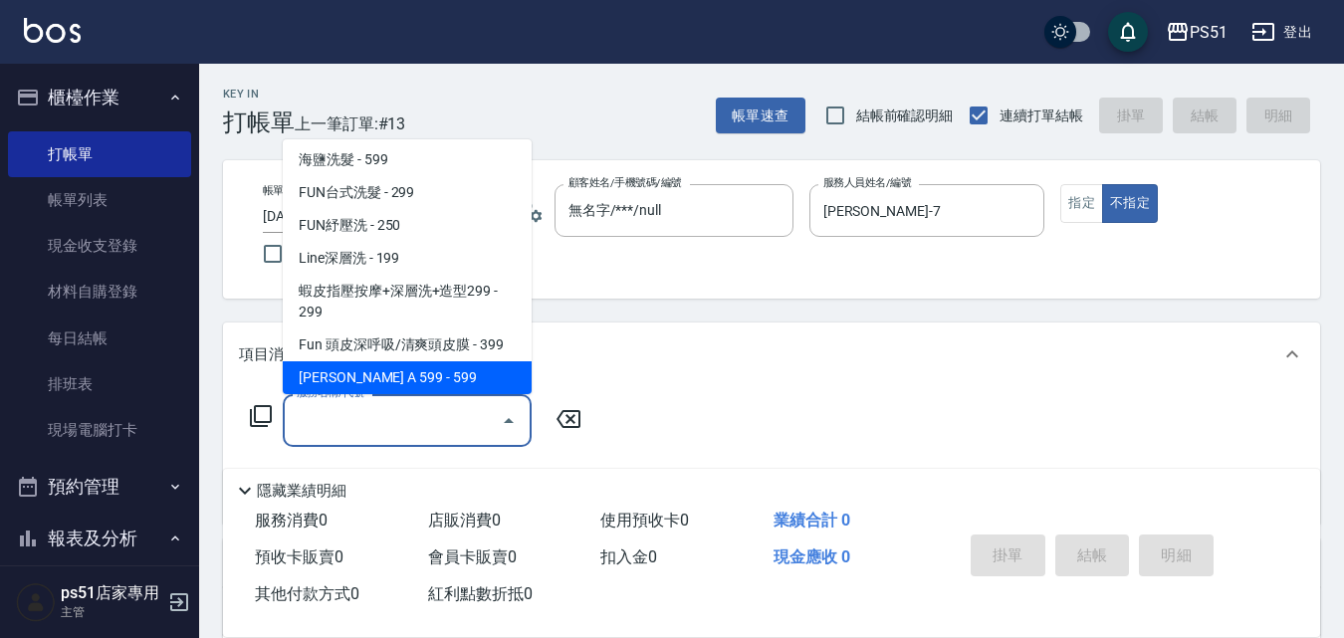
scroll to position [300, 0]
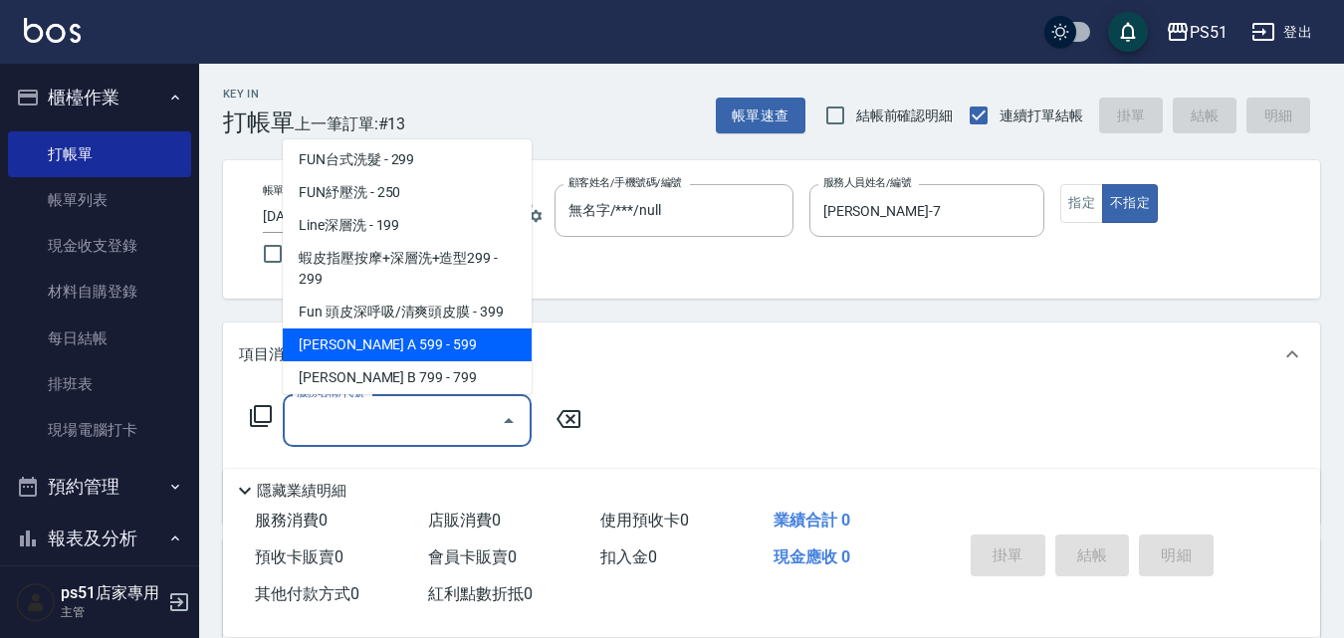
type input "[PERSON_NAME] A 599(118)"
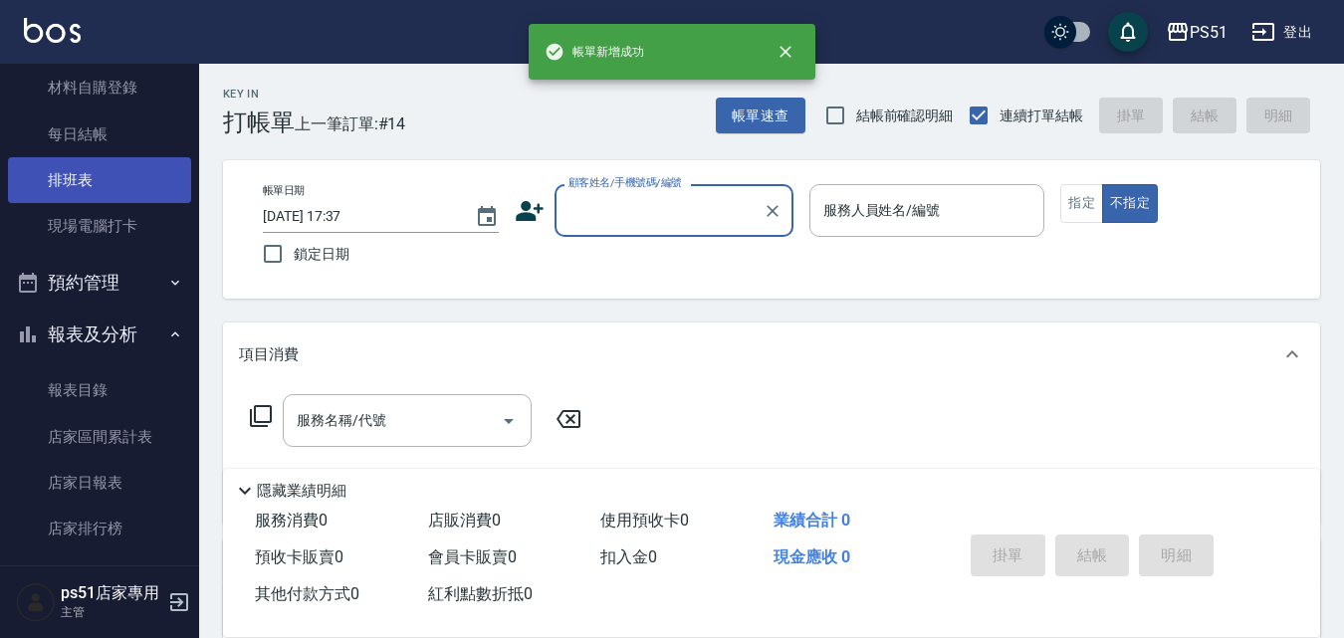
scroll to position [697, 0]
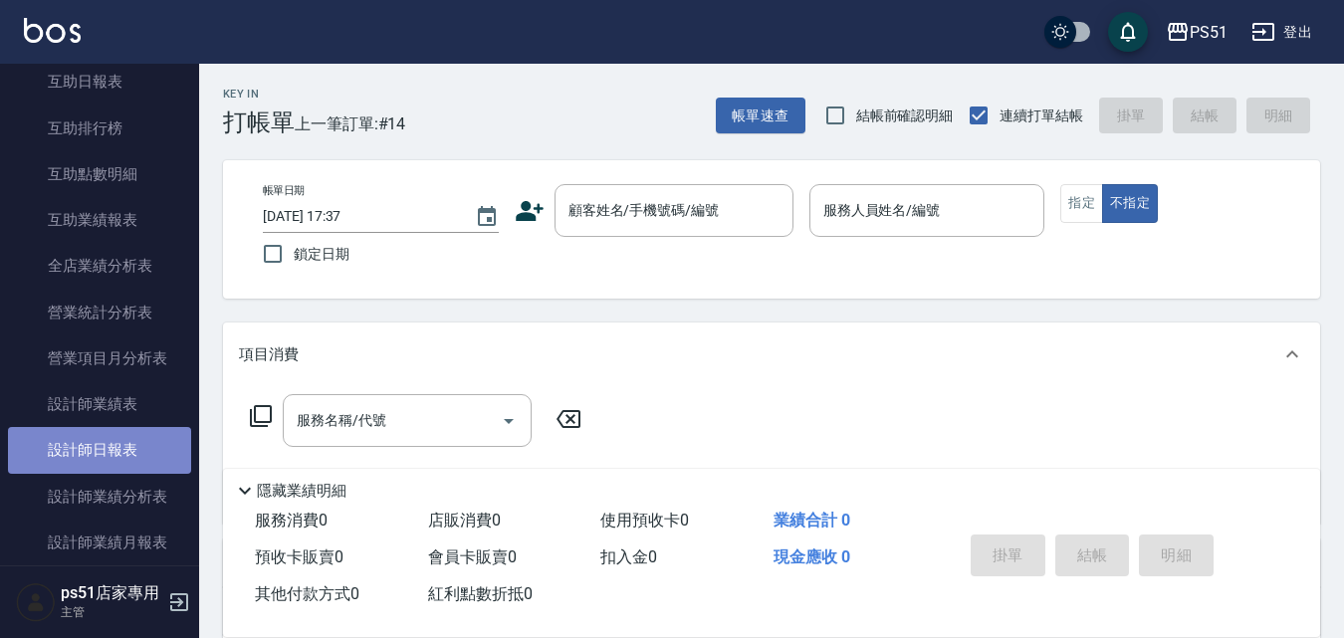
click at [110, 439] on link "設計師日報表" at bounding box center [99, 450] width 183 height 46
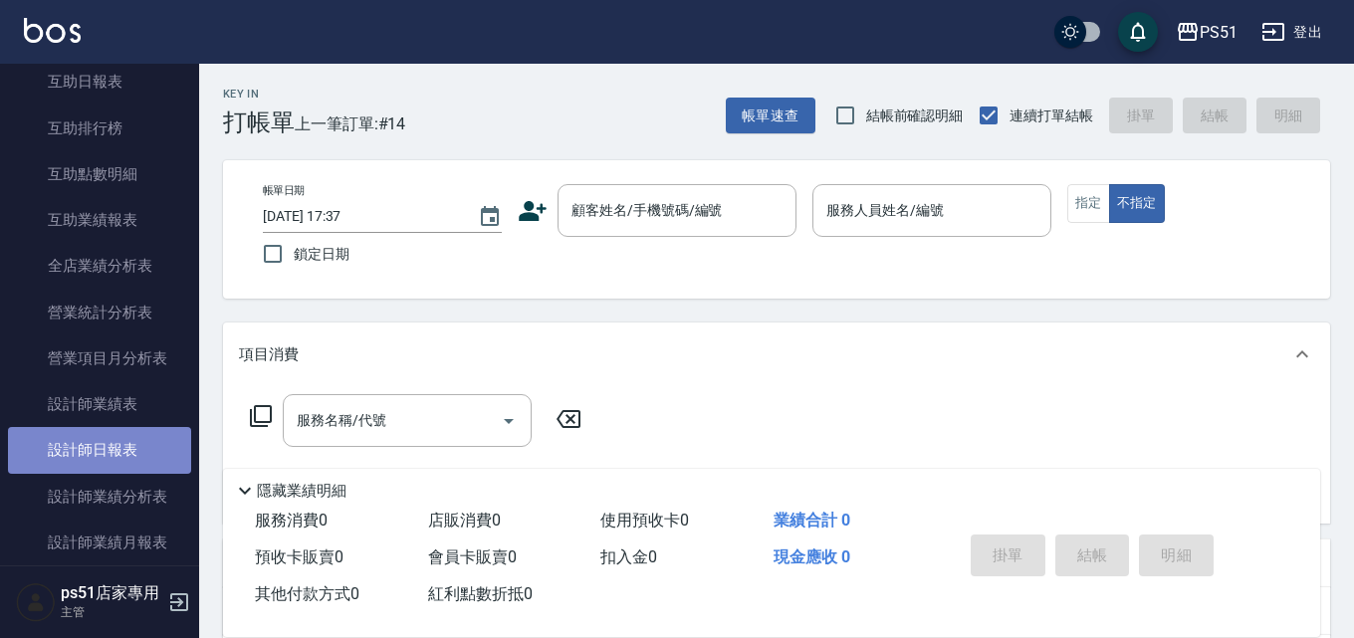
click at [110, 439] on link "設計師日報表" at bounding box center [99, 450] width 183 height 46
